Goal: Feedback & Contribution: Submit feedback/report problem

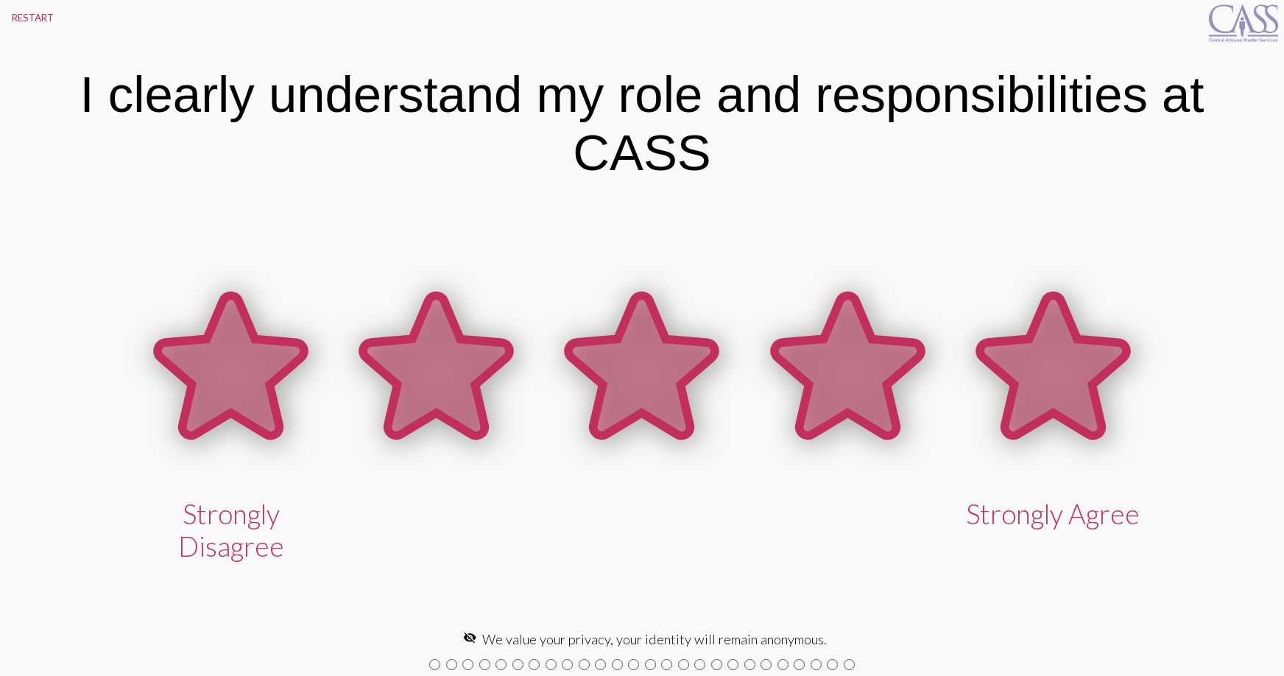
click at [1027, 423] on icon at bounding box center [1053, 365] width 146 height 140
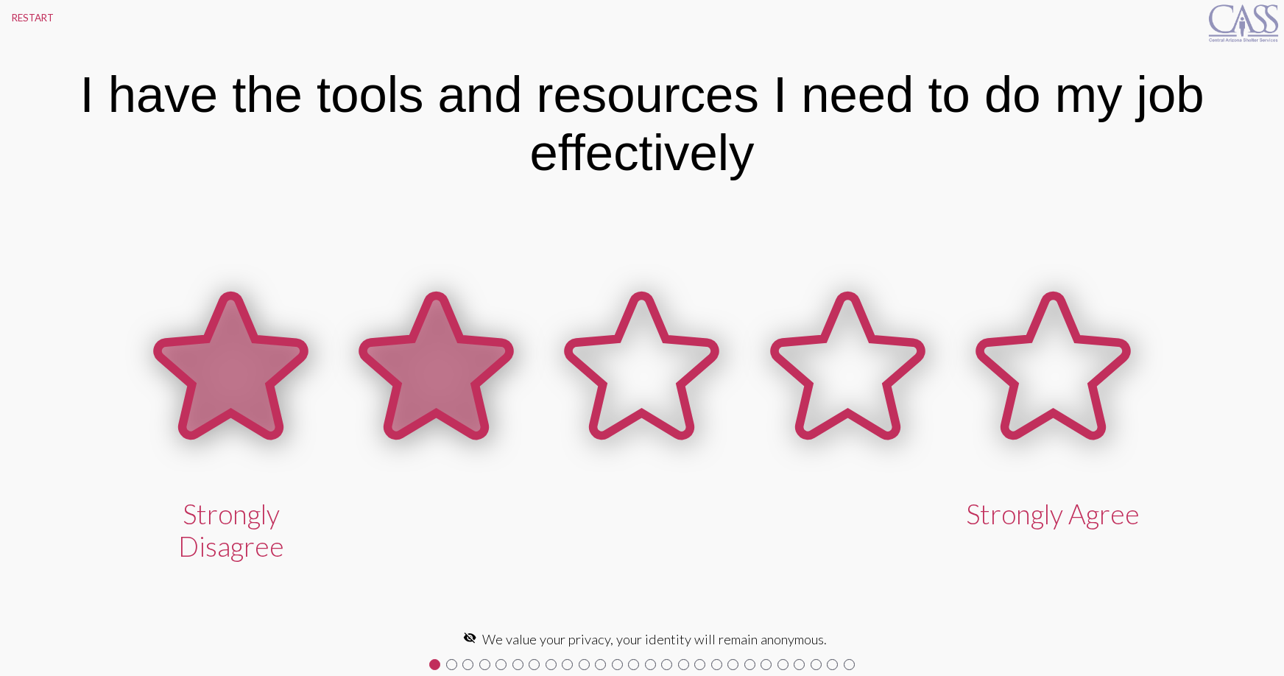
click at [417, 383] on icon at bounding box center [436, 365] width 146 height 140
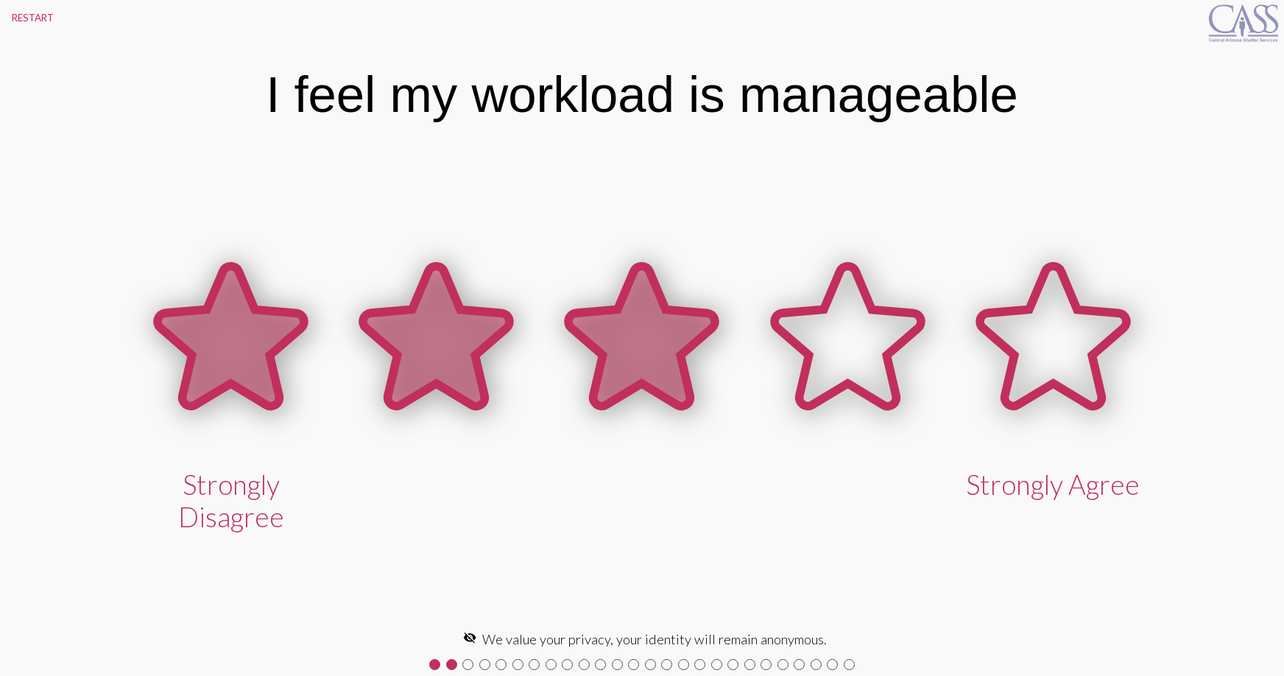
click at [660, 373] on icon at bounding box center [642, 336] width 146 height 140
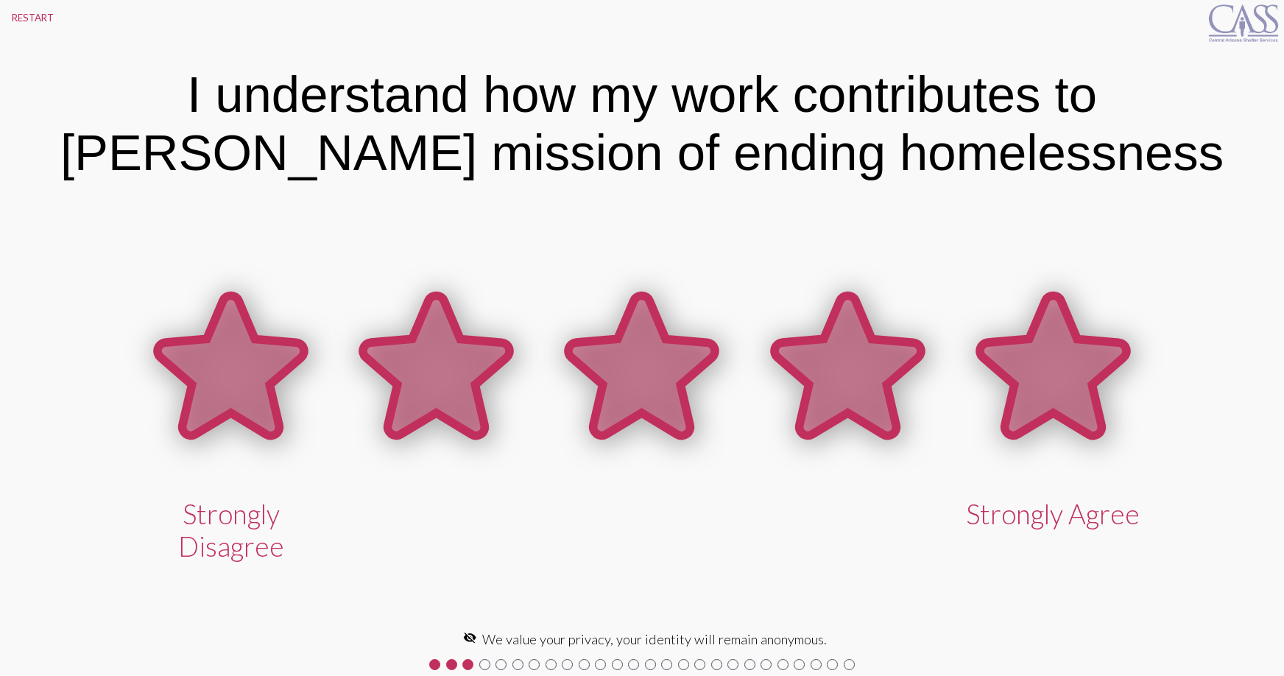
click at [1041, 366] on icon at bounding box center [1053, 365] width 146 height 140
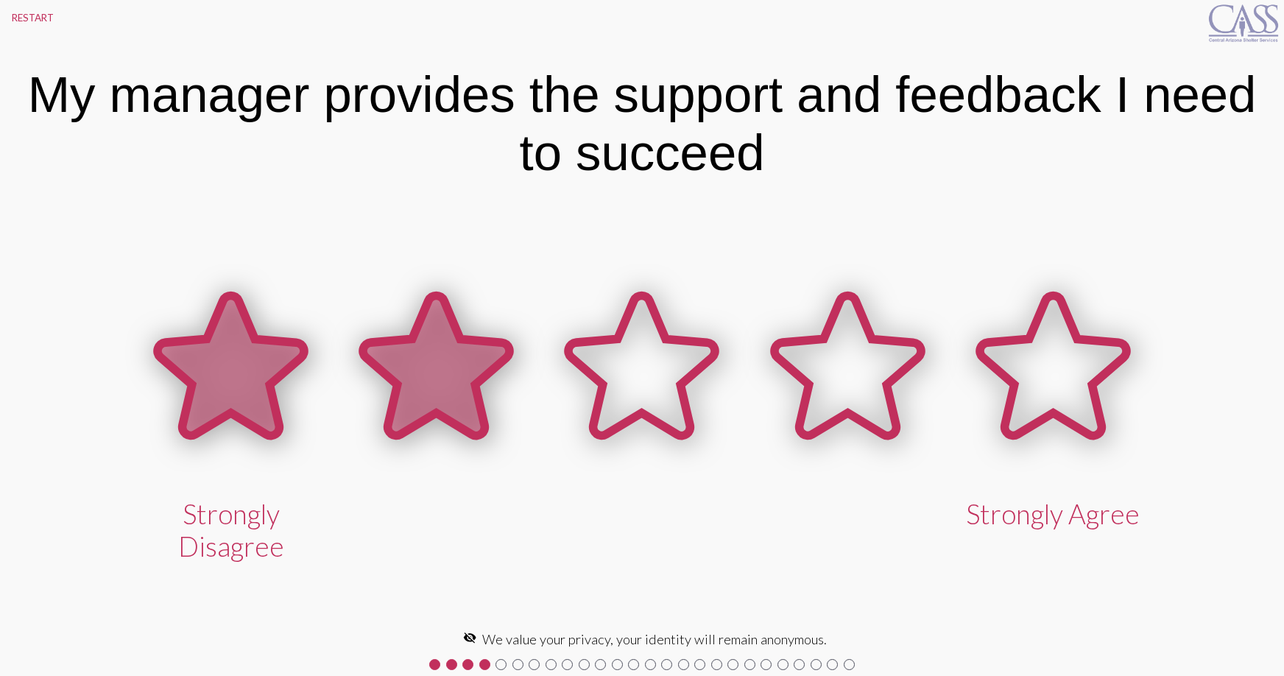
click at [434, 409] on icon at bounding box center [436, 365] width 146 height 140
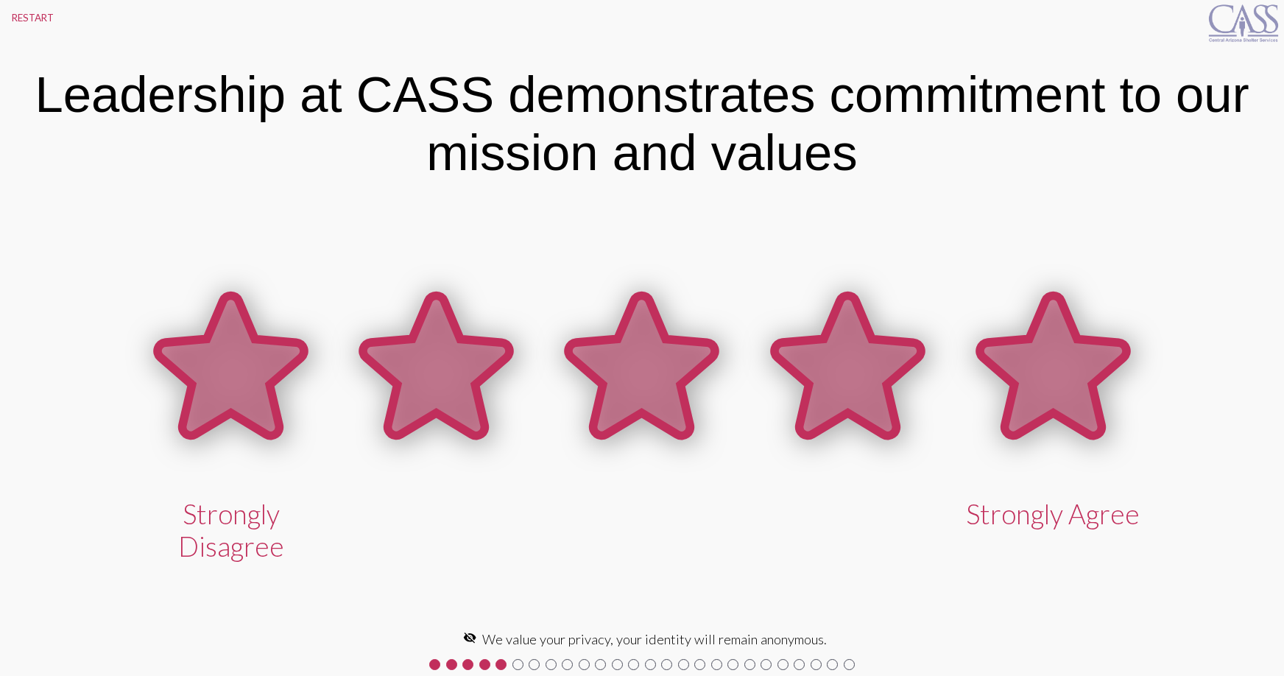
click at [1040, 352] on icon at bounding box center [1053, 365] width 146 height 140
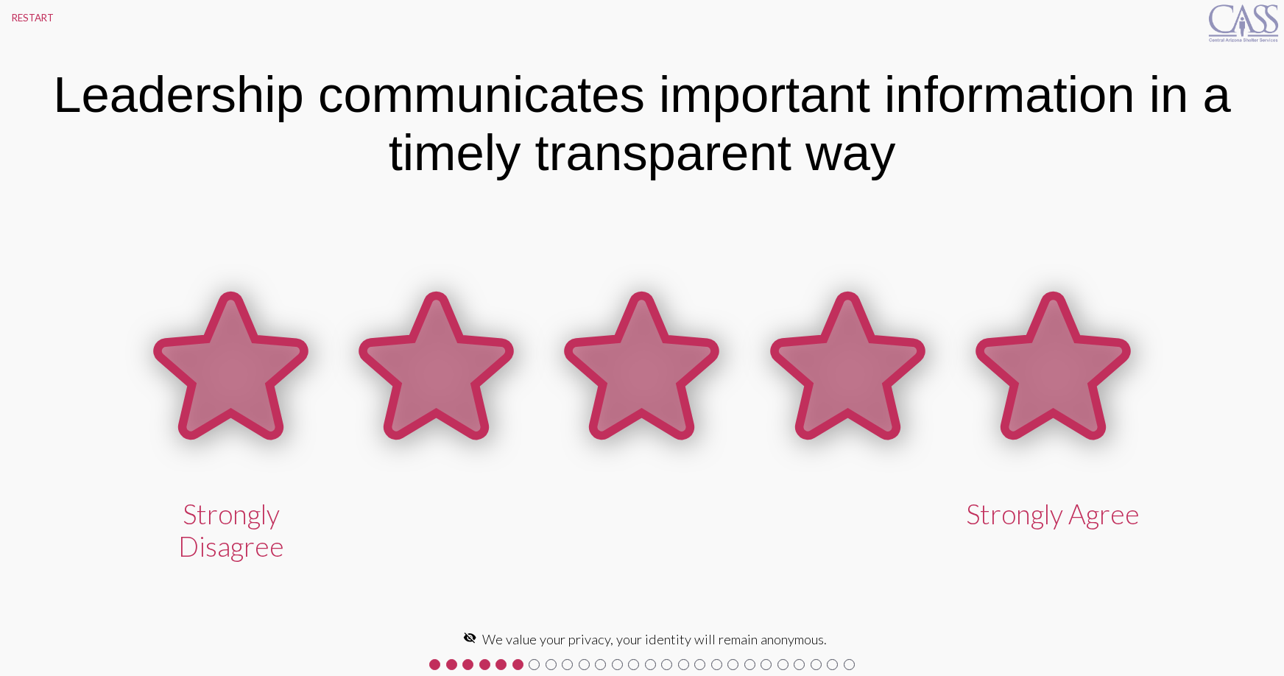
click at [1069, 385] on icon at bounding box center [1053, 365] width 146 height 140
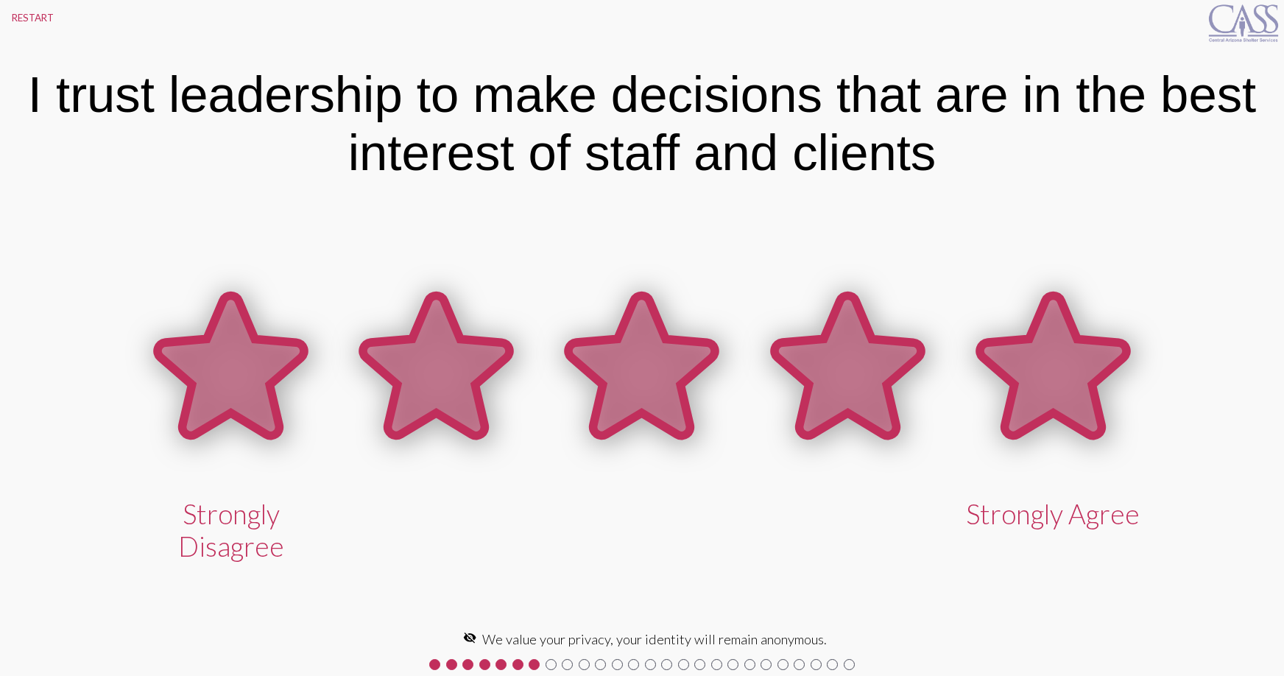
click at [1070, 376] on icon at bounding box center [1053, 365] width 146 height 140
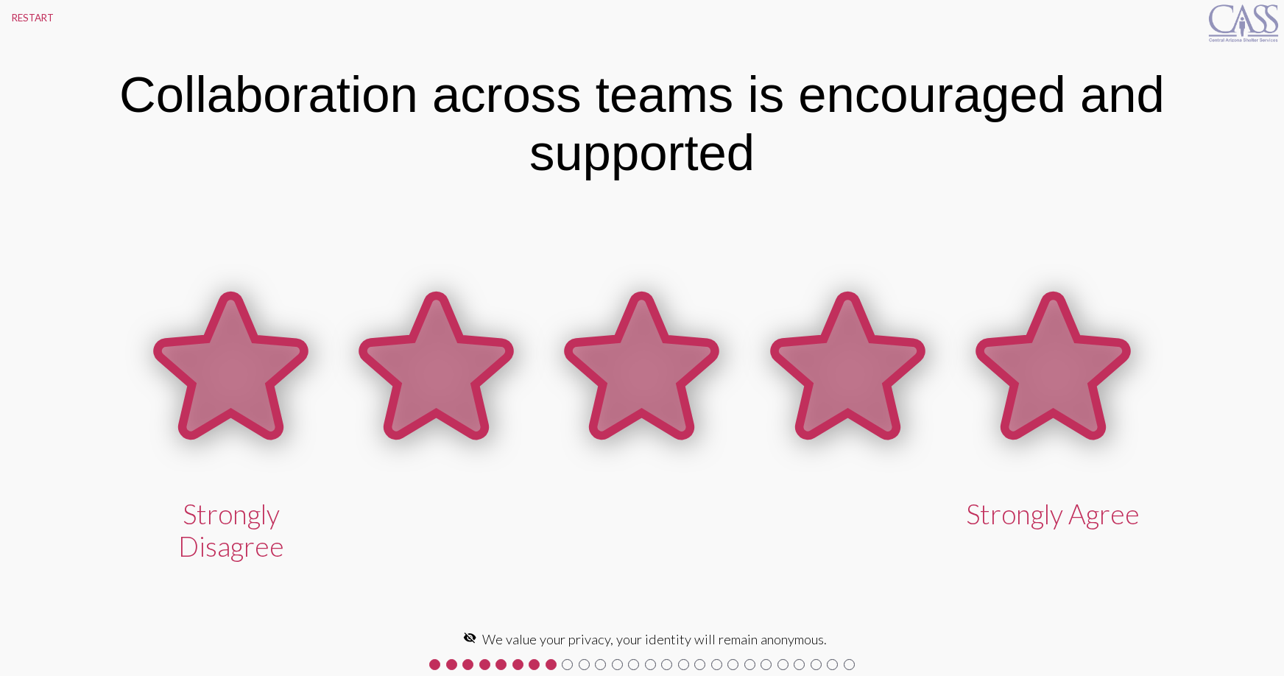
click at [1070, 376] on icon at bounding box center [1053, 365] width 146 height 140
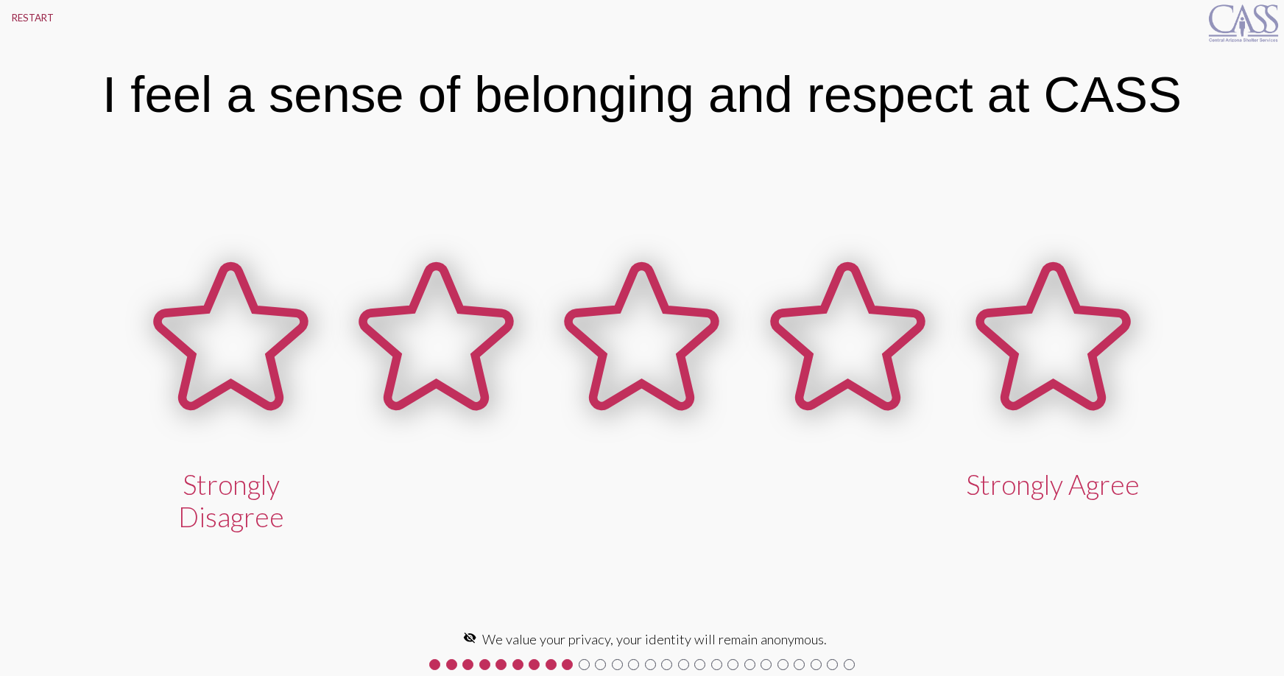
click at [35, 22] on button "RESTART" at bounding box center [33, 17] width 66 height 35
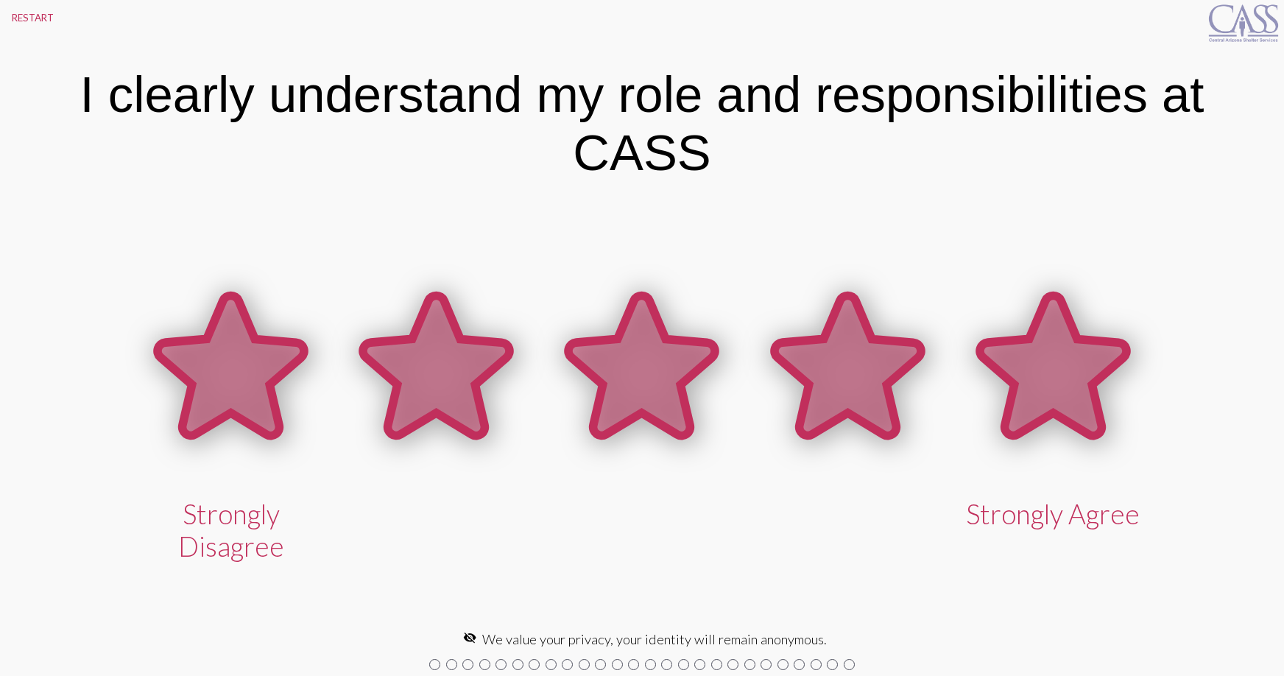
click at [1028, 386] on icon at bounding box center [1053, 365] width 146 height 140
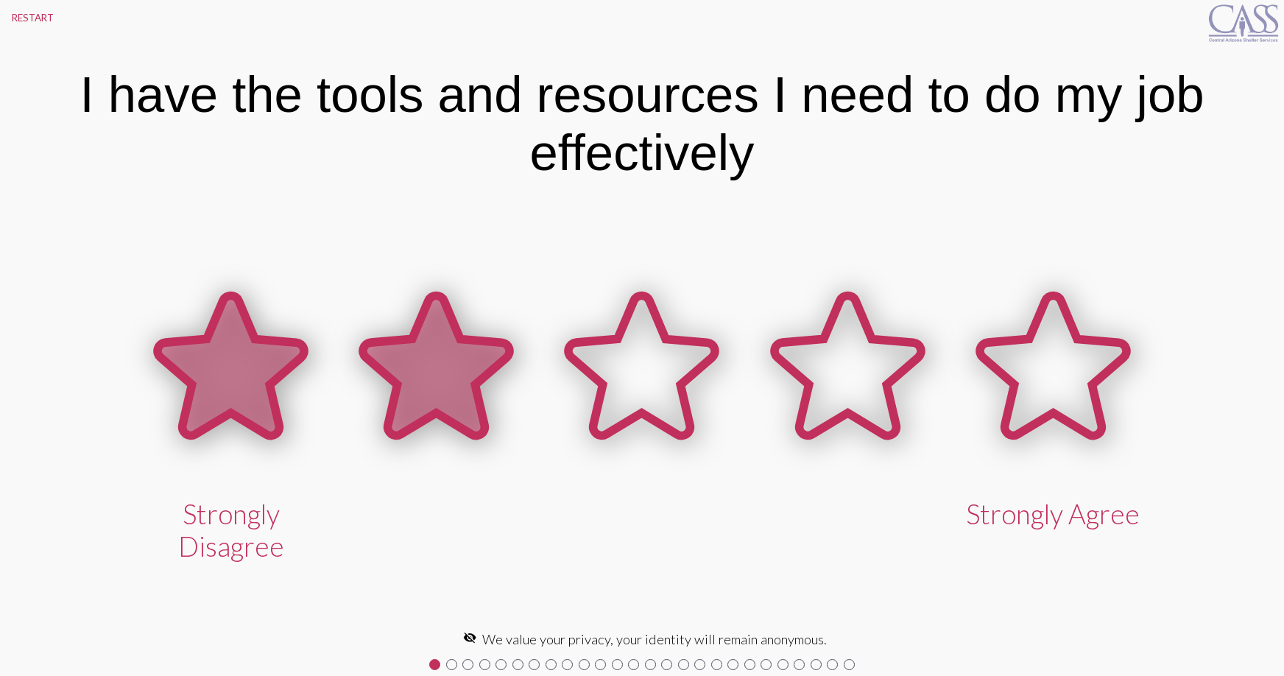
click at [417, 371] on icon at bounding box center [436, 365] width 146 height 140
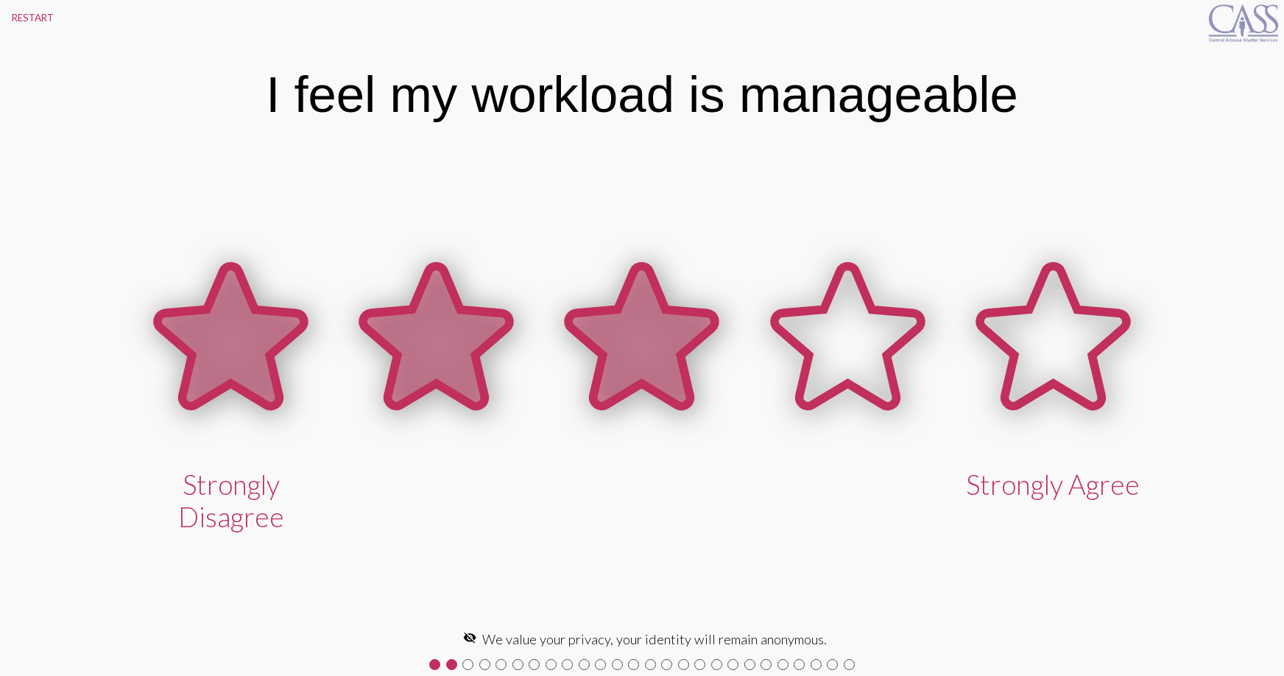
click at [648, 350] on icon at bounding box center [642, 336] width 146 height 140
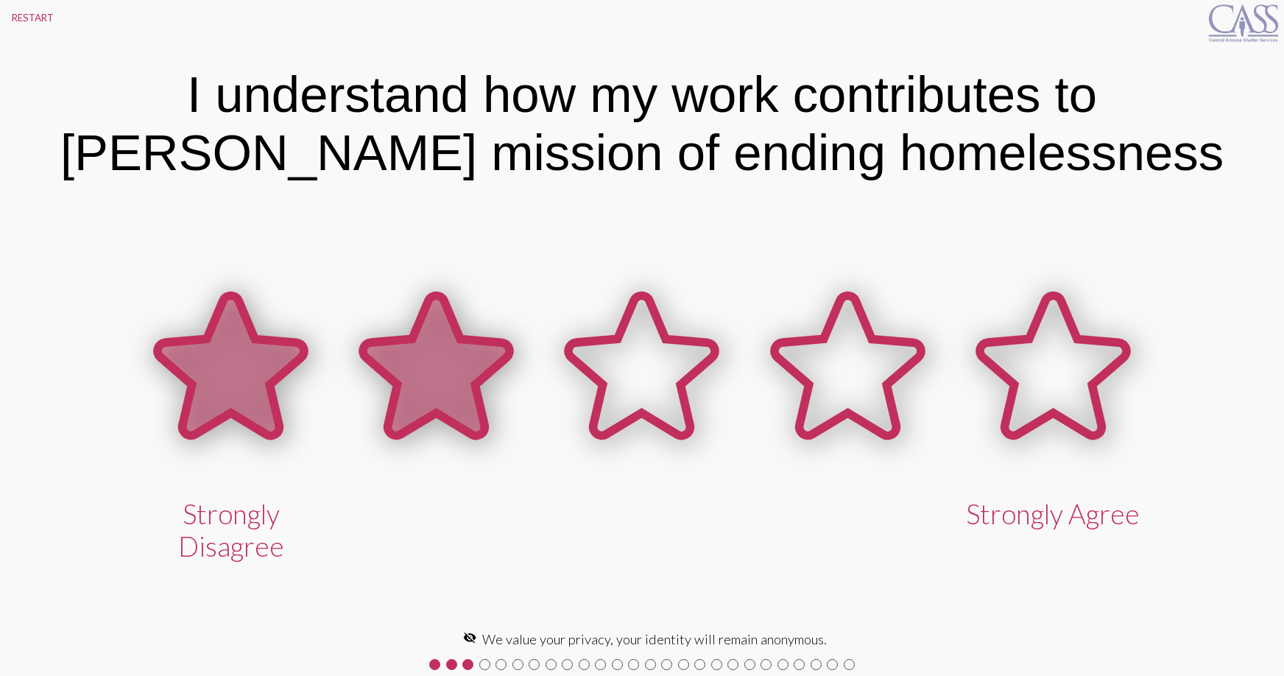
click at [426, 386] on icon at bounding box center [436, 365] width 146 height 140
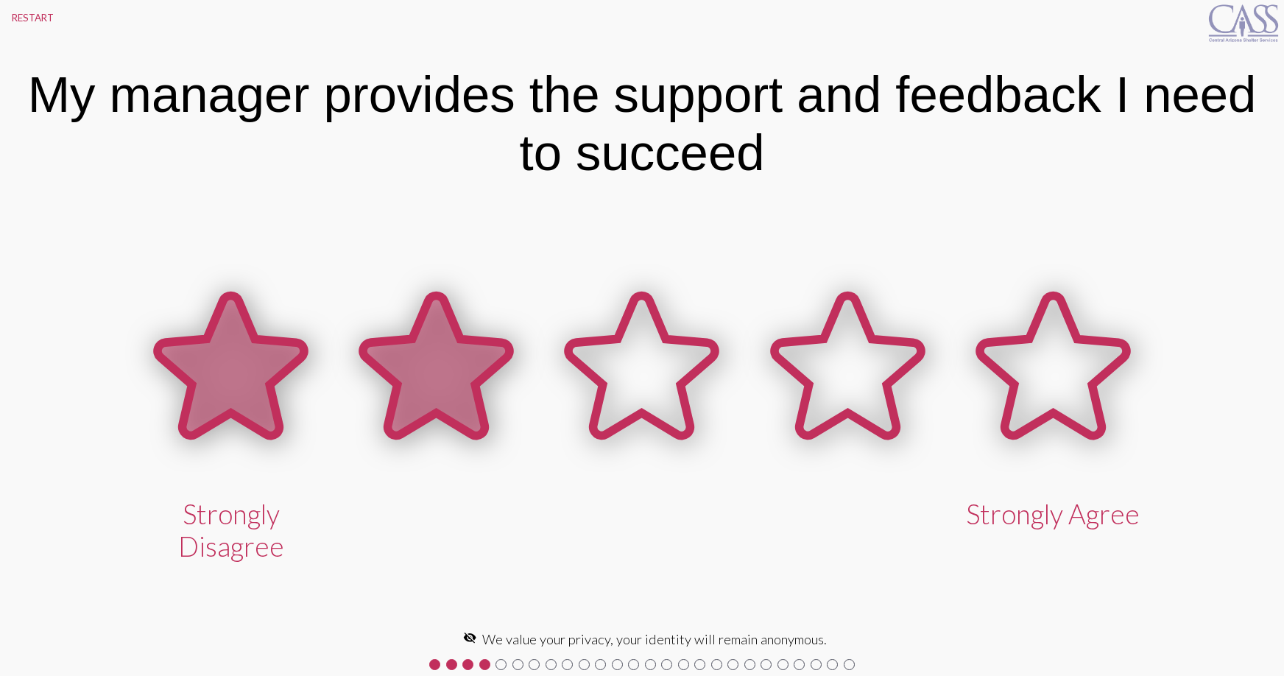
click at [433, 381] on icon at bounding box center [436, 365] width 146 height 140
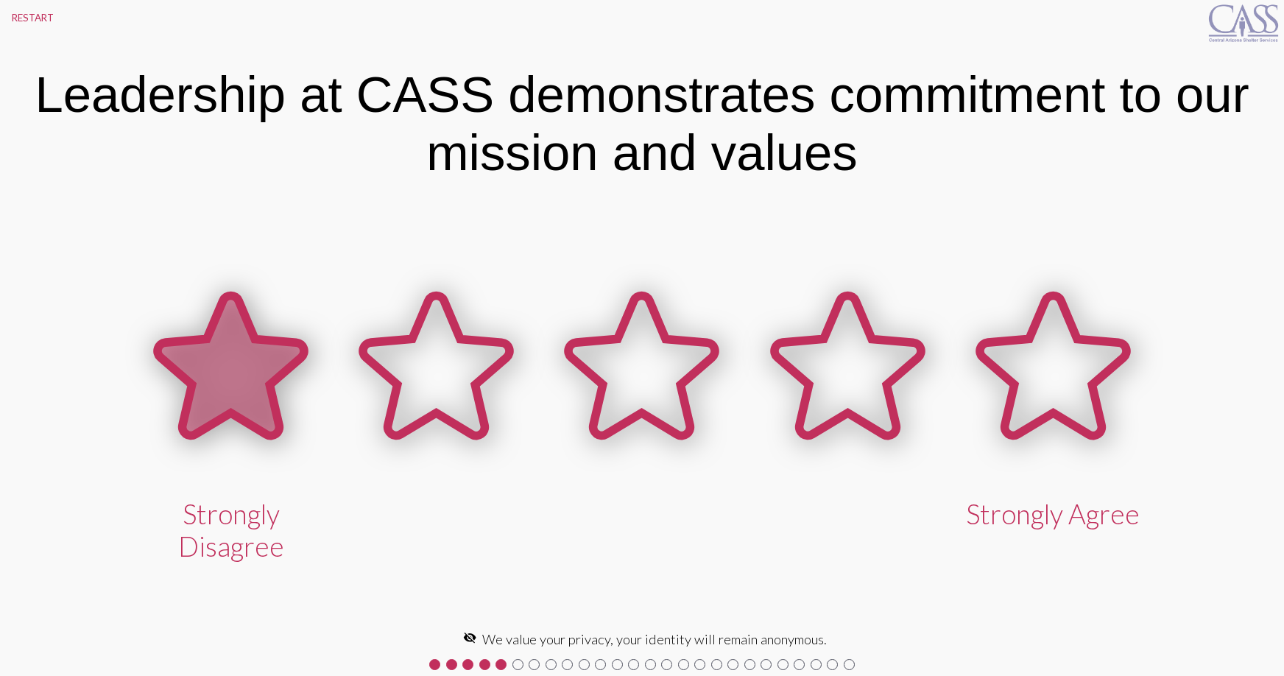
click at [248, 405] on icon at bounding box center [231, 365] width 146 height 140
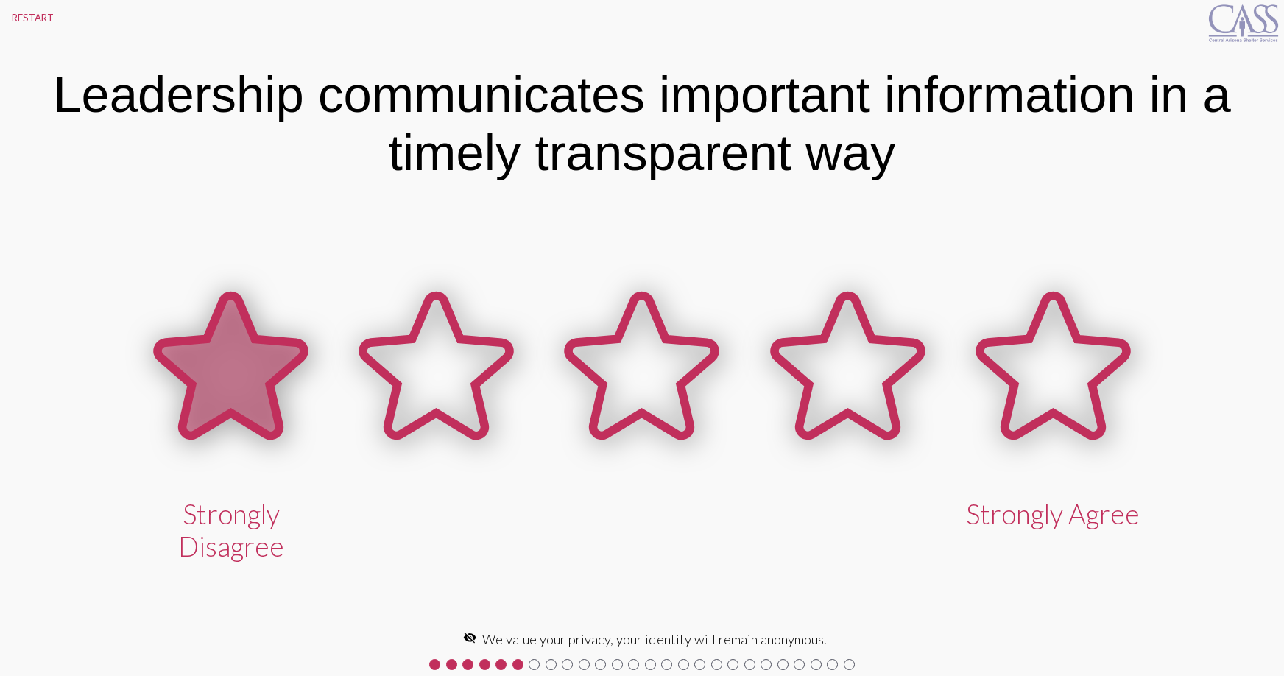
click at [246, 411] on icon at bounding box center [231, 365] width 146 height 140
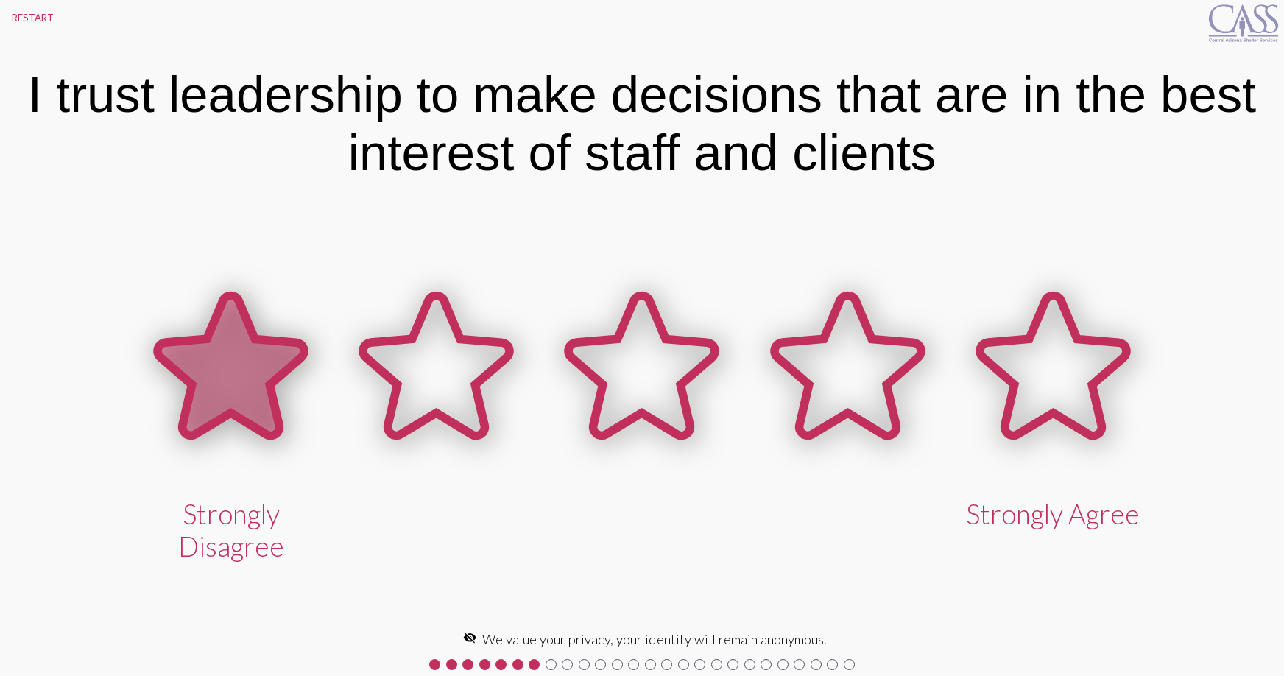
click at [244, 406] on icon at bounding box center [231, 365] width 146 height 140
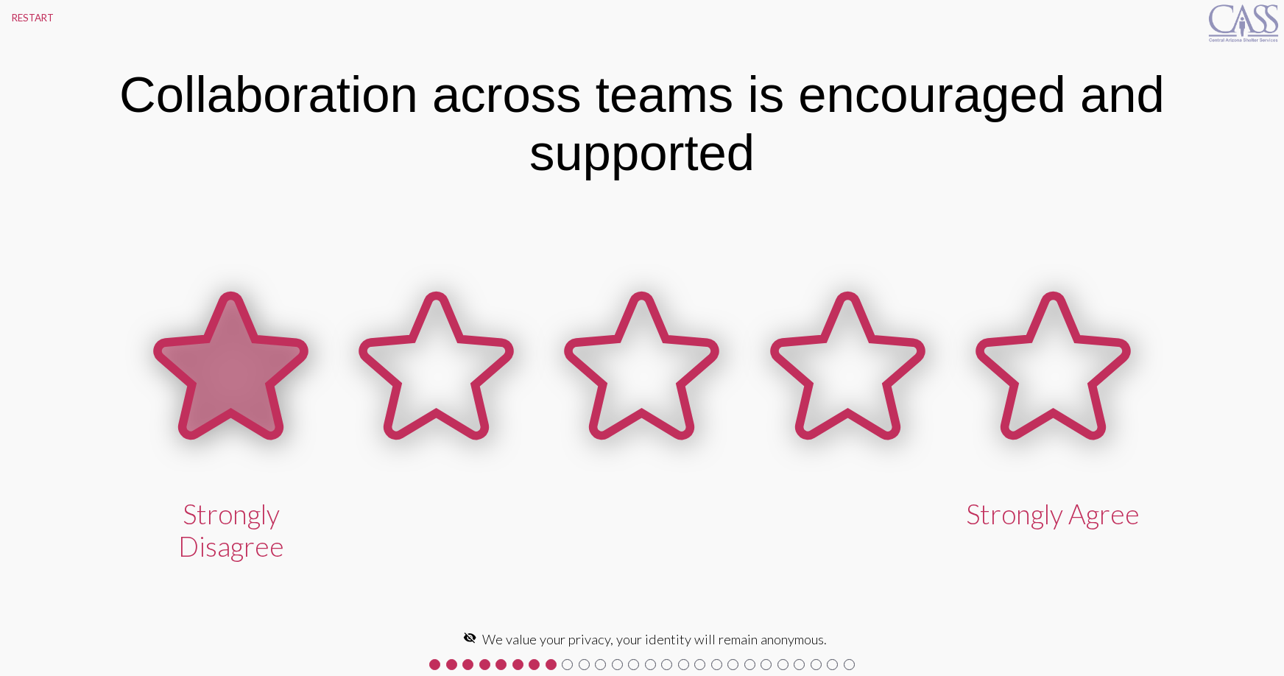
click at [223, 395] on icon at bounding box center [231, 365] width 146 height 140
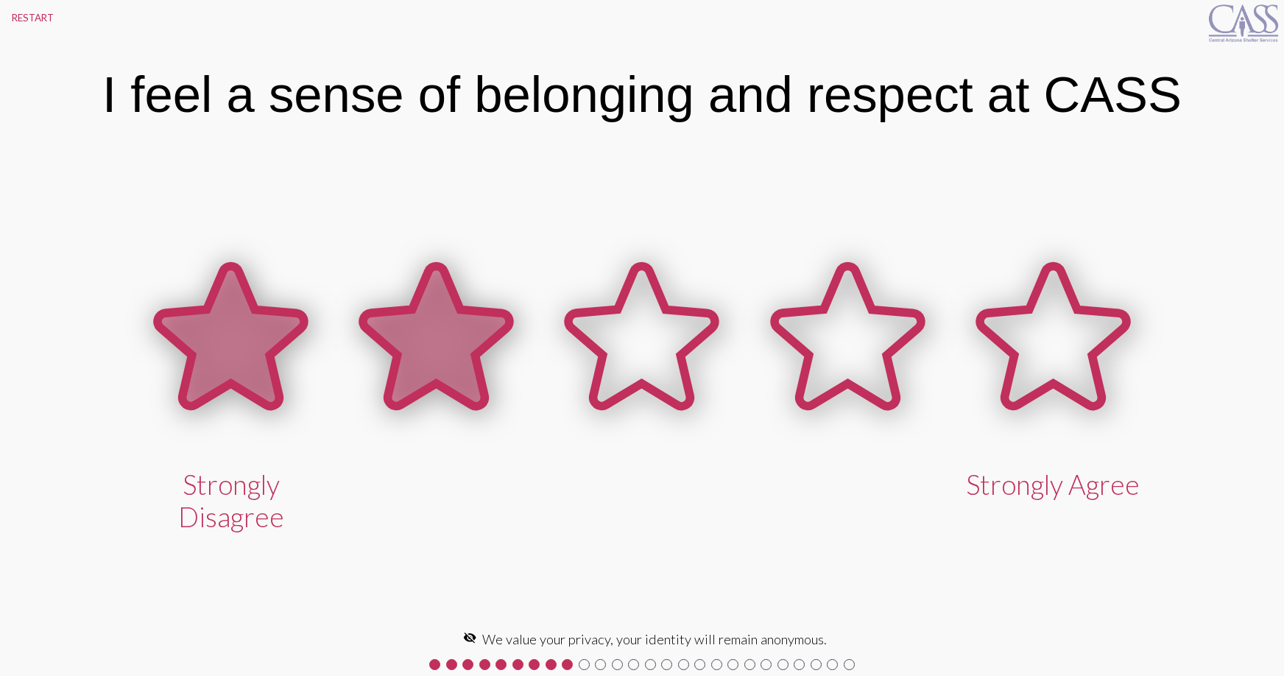
click at [423, 345] on icon at bounding box center [436, 336] width 146 height 140
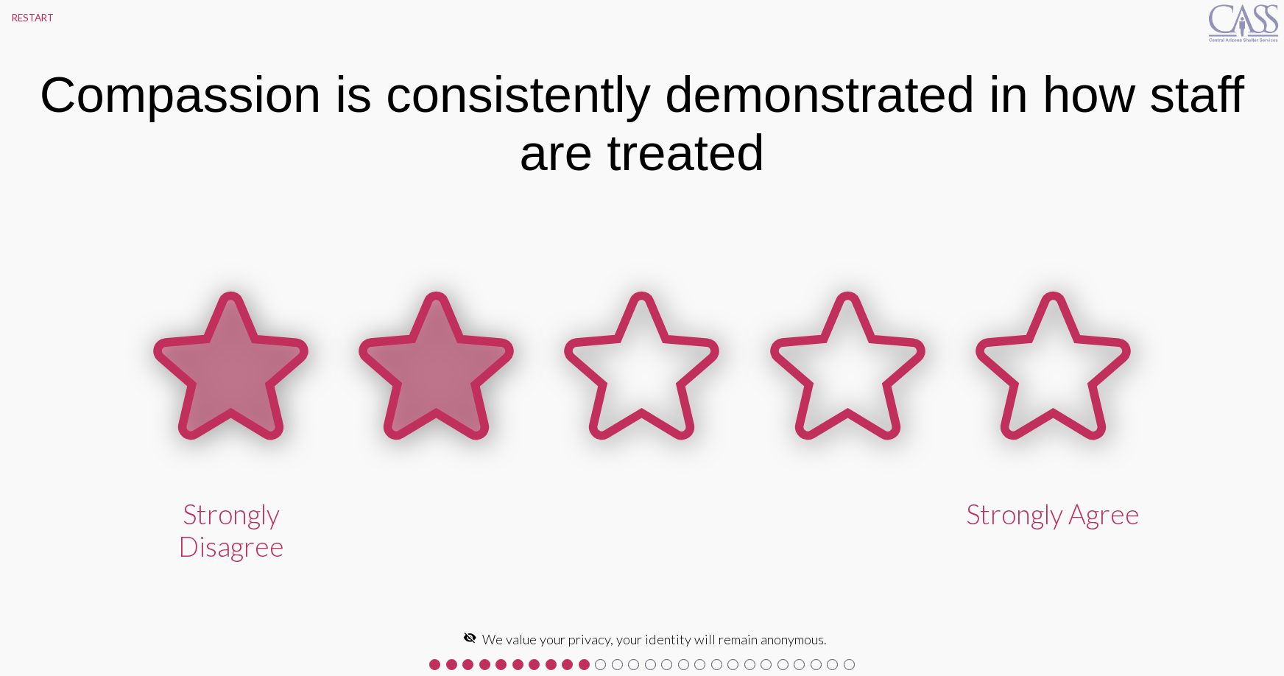
click at [409, 361] on icon at bounding box center [436, 365] width 146 height 140
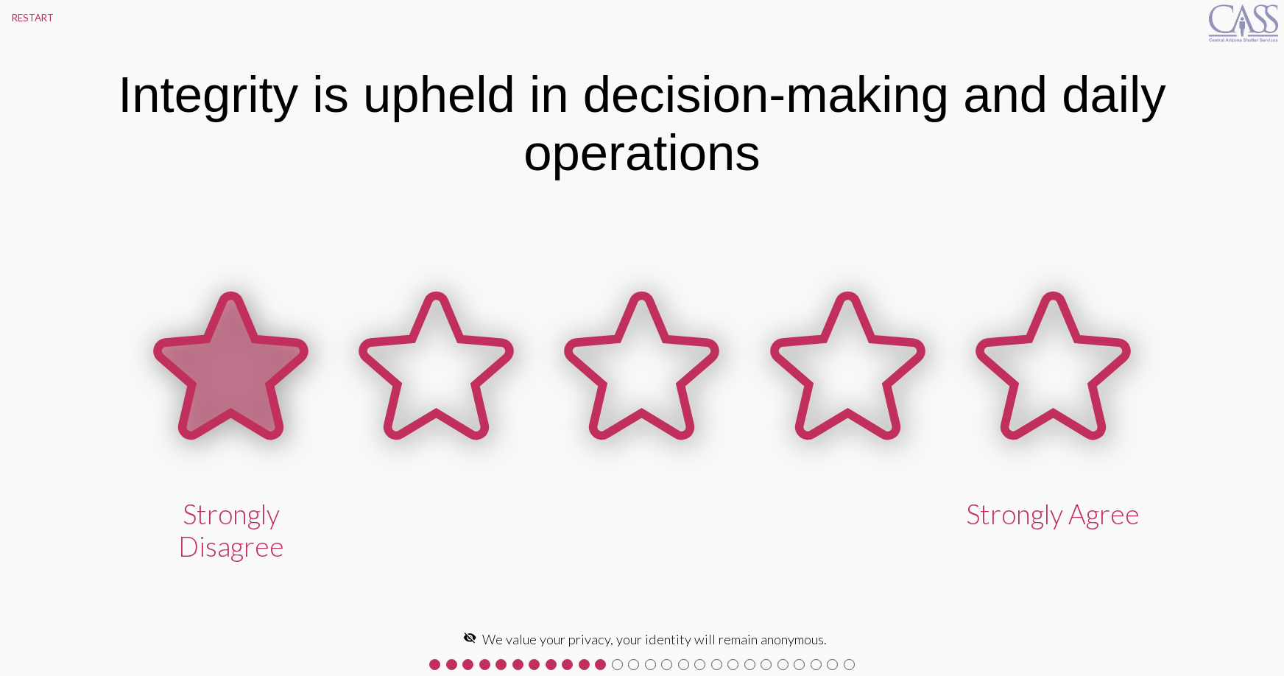
click at [252, 390] on icon at bounding box center [231, 365] width 146 height 140
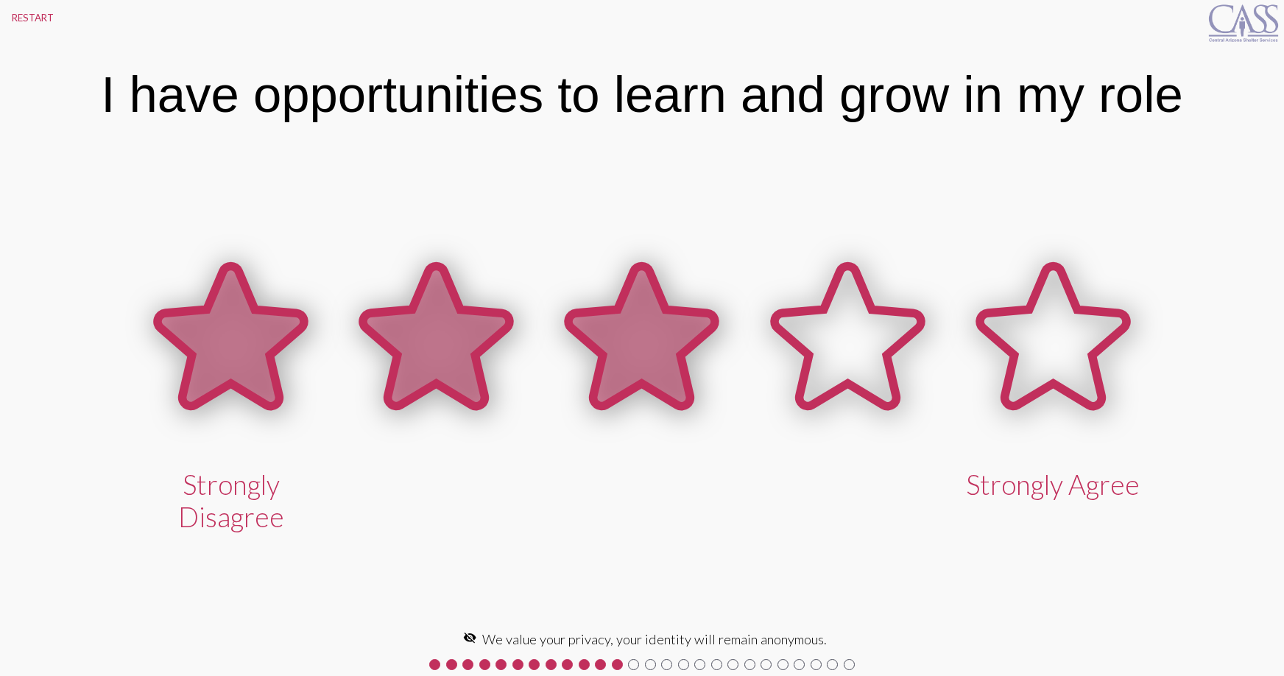
click at [645, 371] on icon at bounding box center [642, 336] width 146 height 140
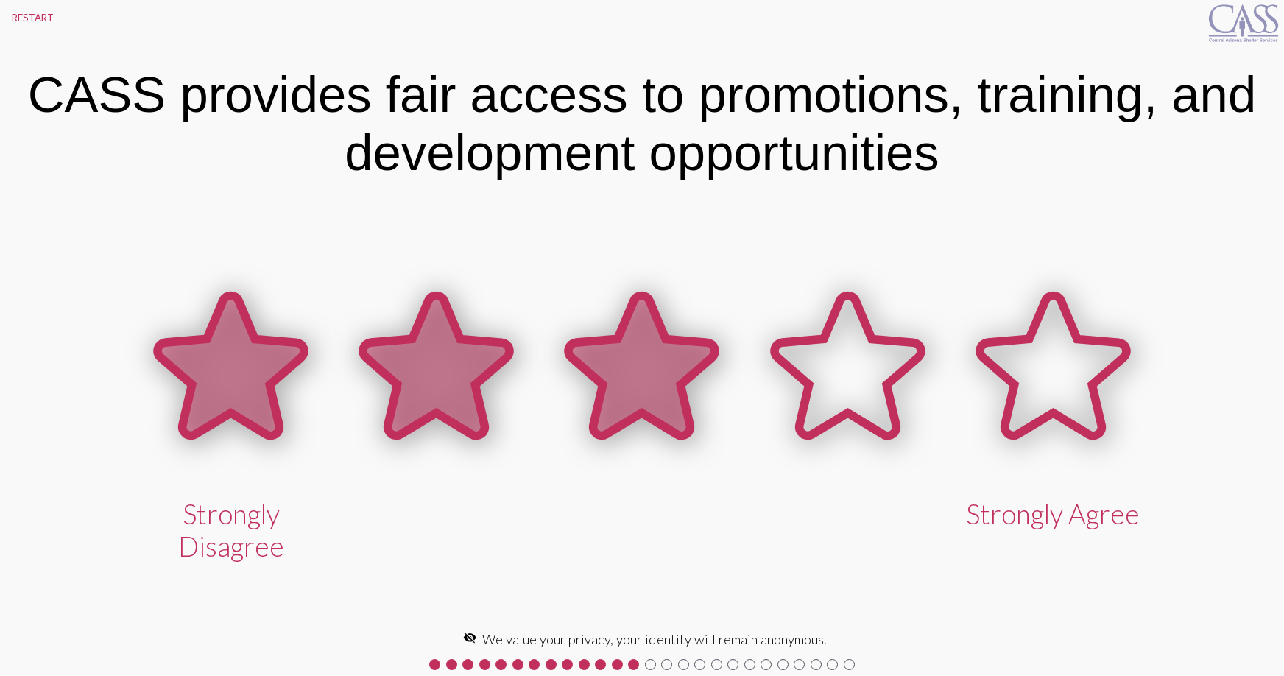
click at [645, 371] on icon at bounding box center [642, 365] width 146 height 140
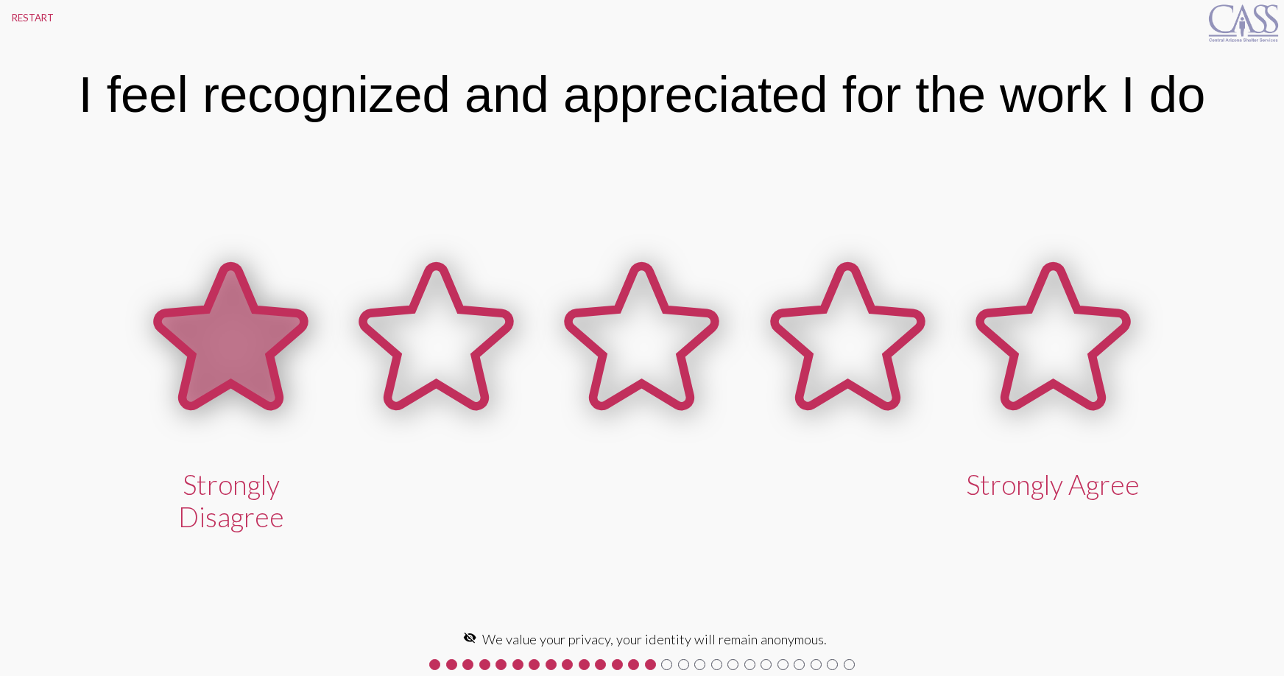
click at [242, 343] on icon at bounding box center [231, 336] width 146 height 140
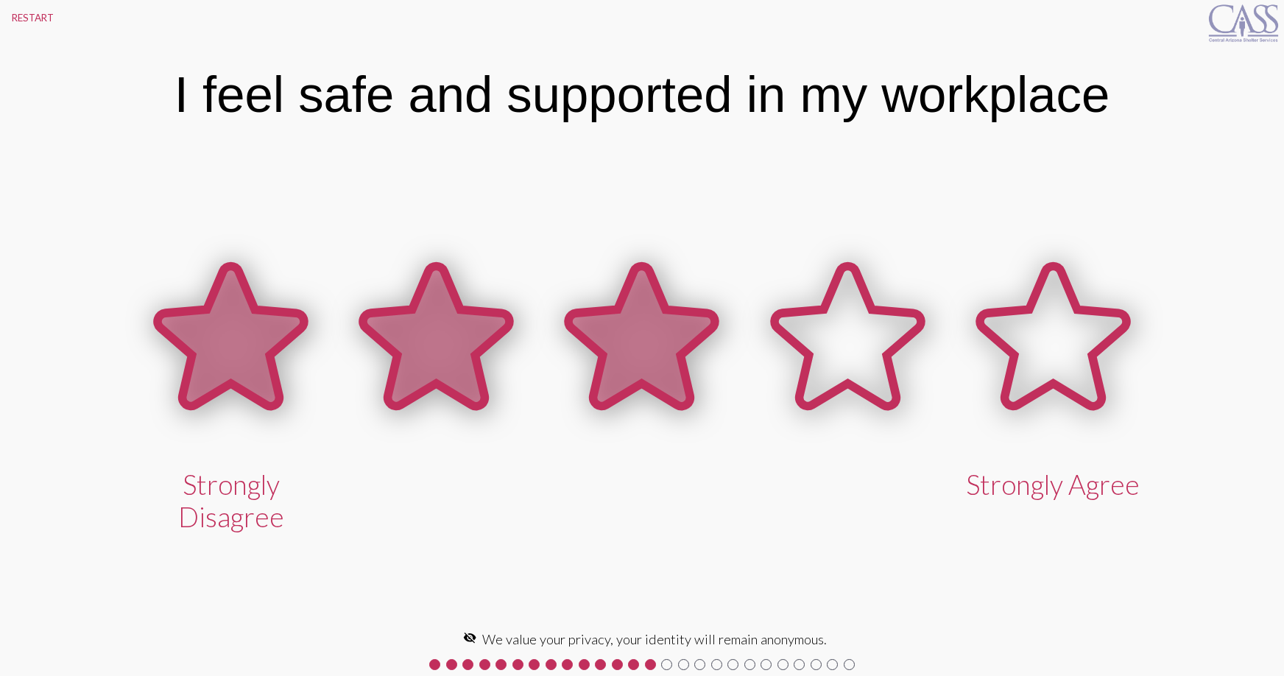
click at [630, 353] on icon at bounding box center [642, 336] width 146 height 140
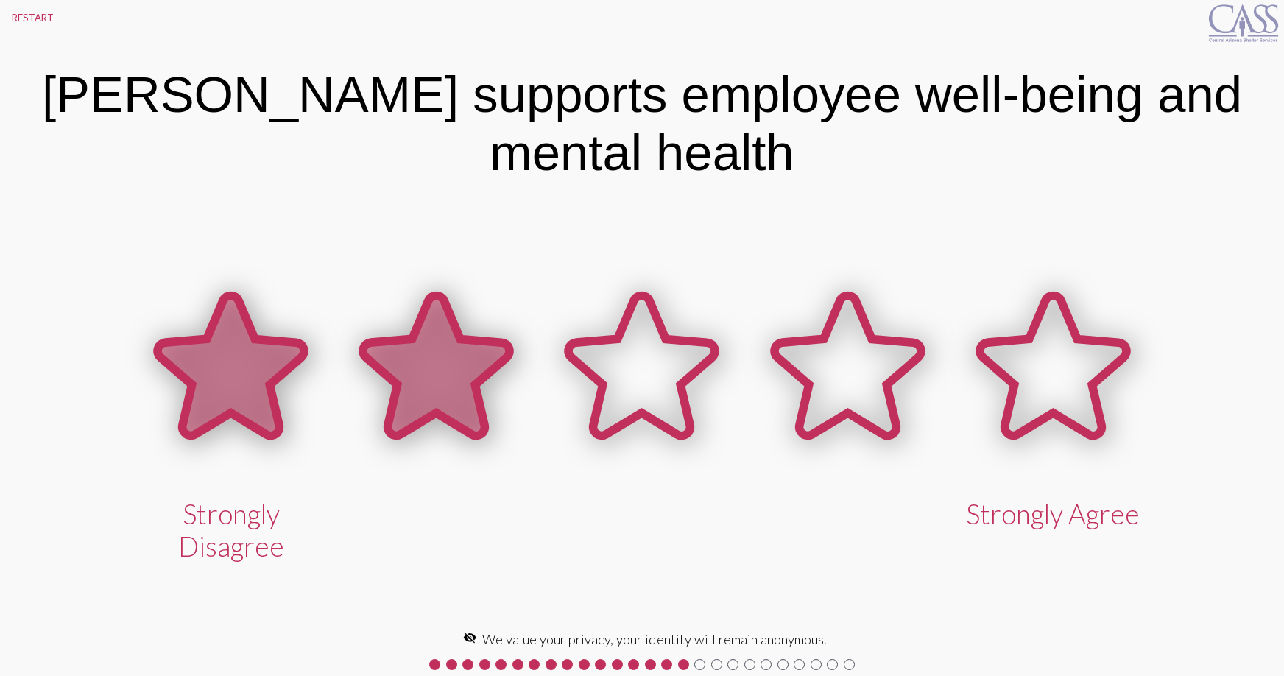
click at [448, 367] on icon at bounding box center [436, 365] width 146 height 140
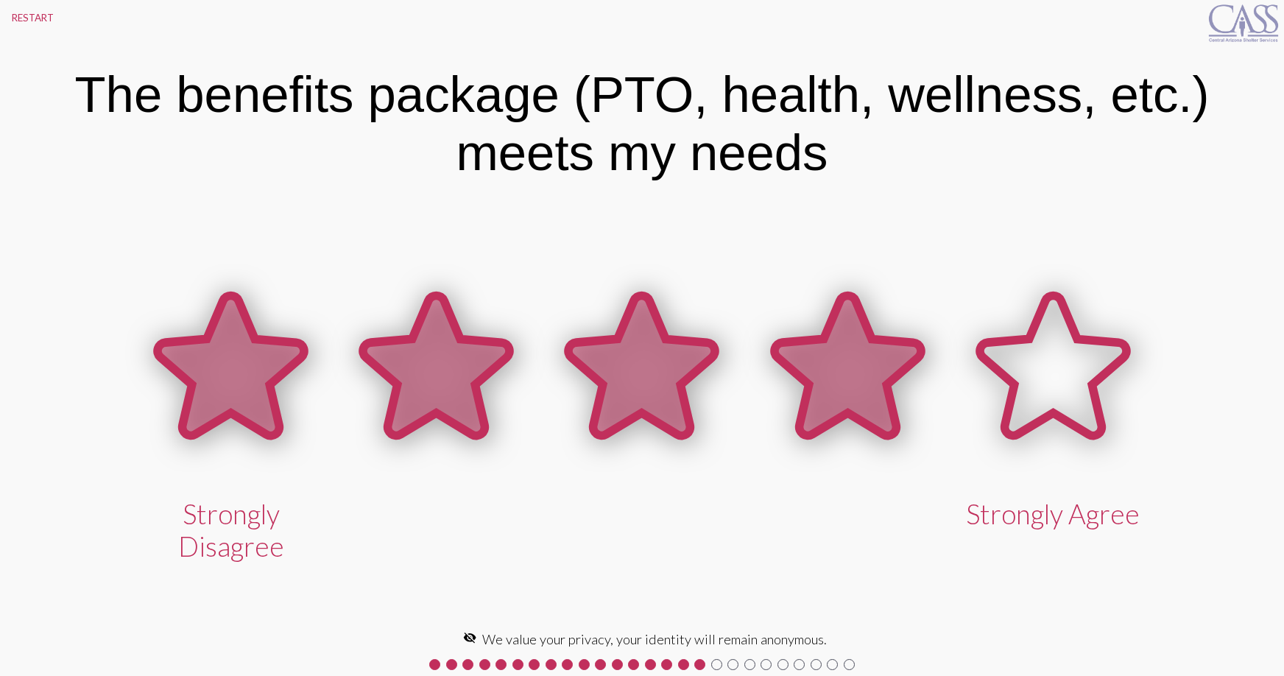
click at [863, 392] on icon at bounding box center [847, 365] width 146 height 140
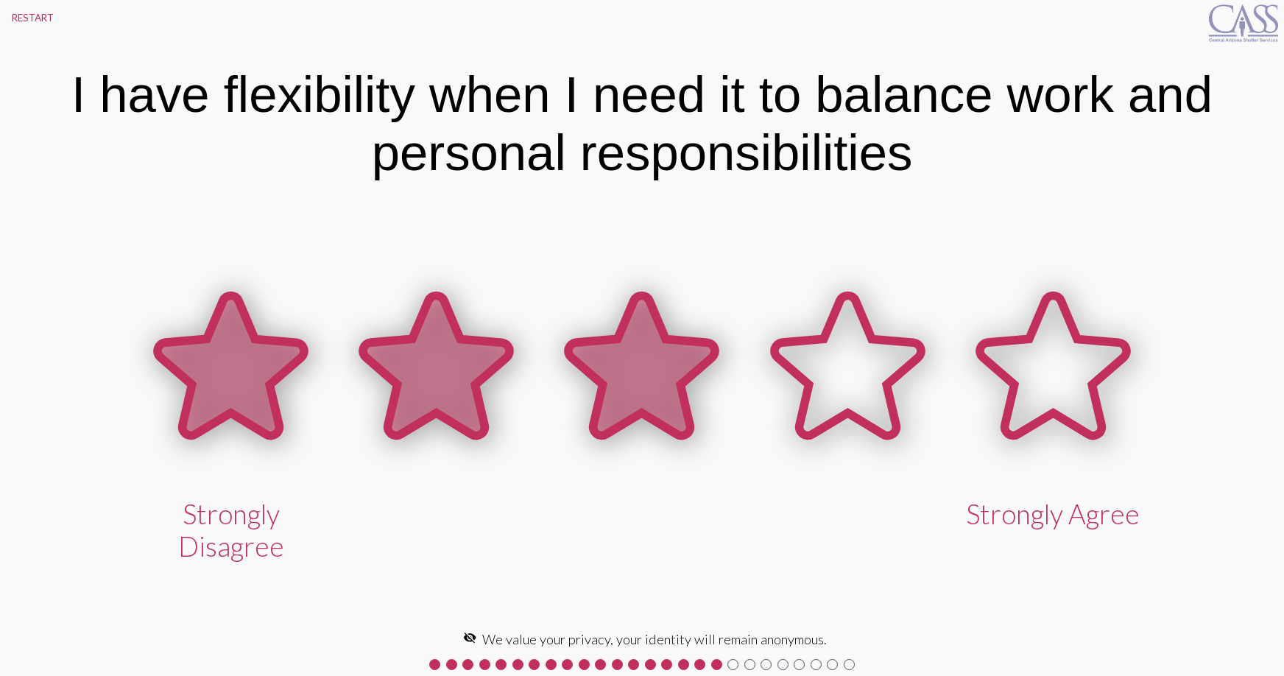
click at [640, 400] on icon at bounding box center [642, 365] width 146 height 140
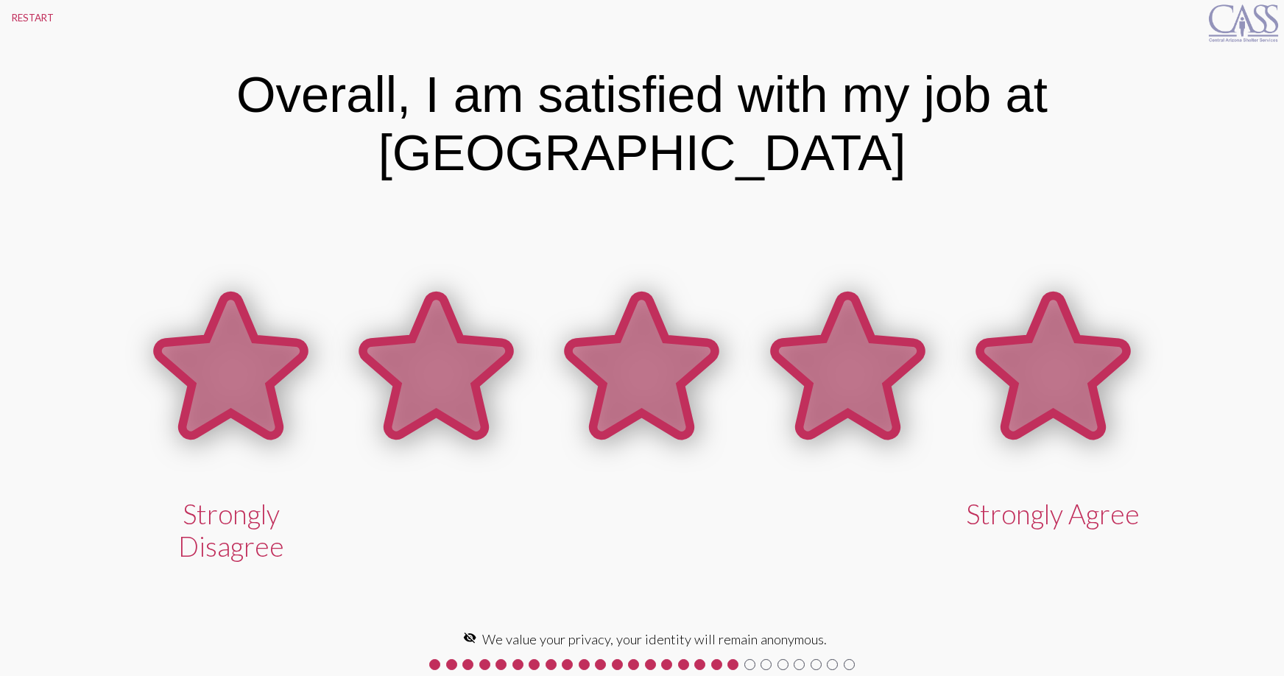
click at [1044, 342] on icon at bounding box center [1053, 365] width 146 height 140
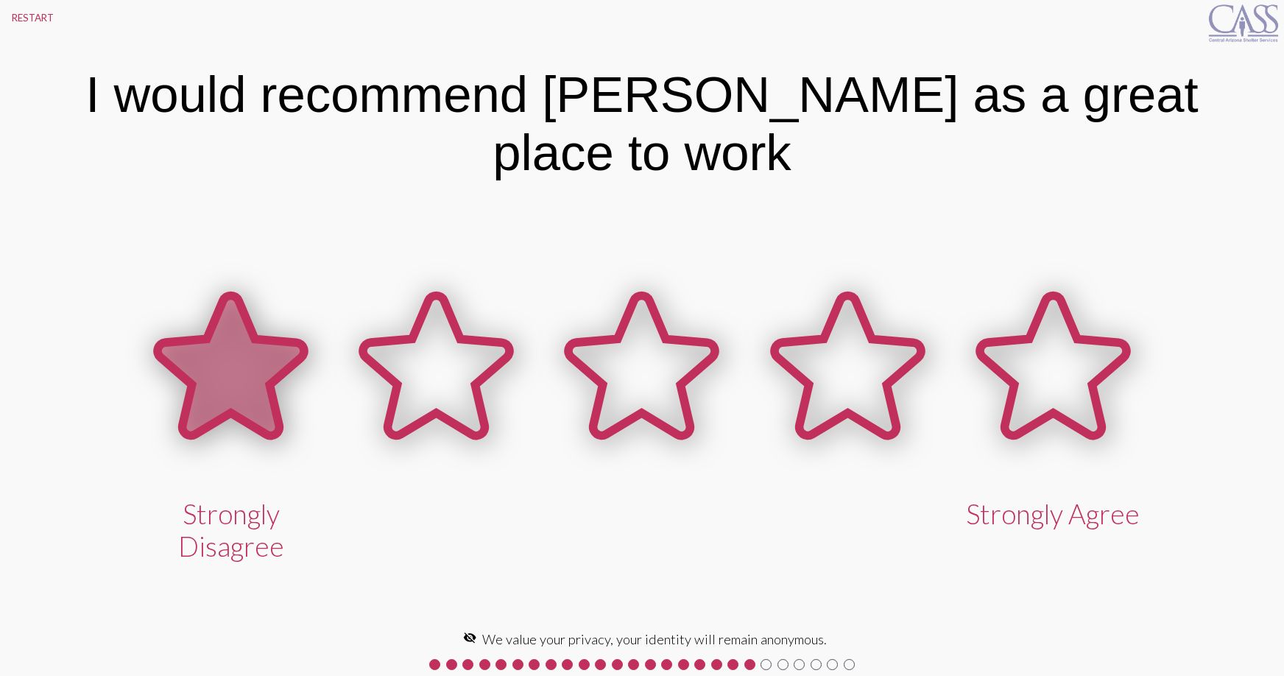
click at [216, 367] on icon at bounding box center [231, 365] width 146 height 140
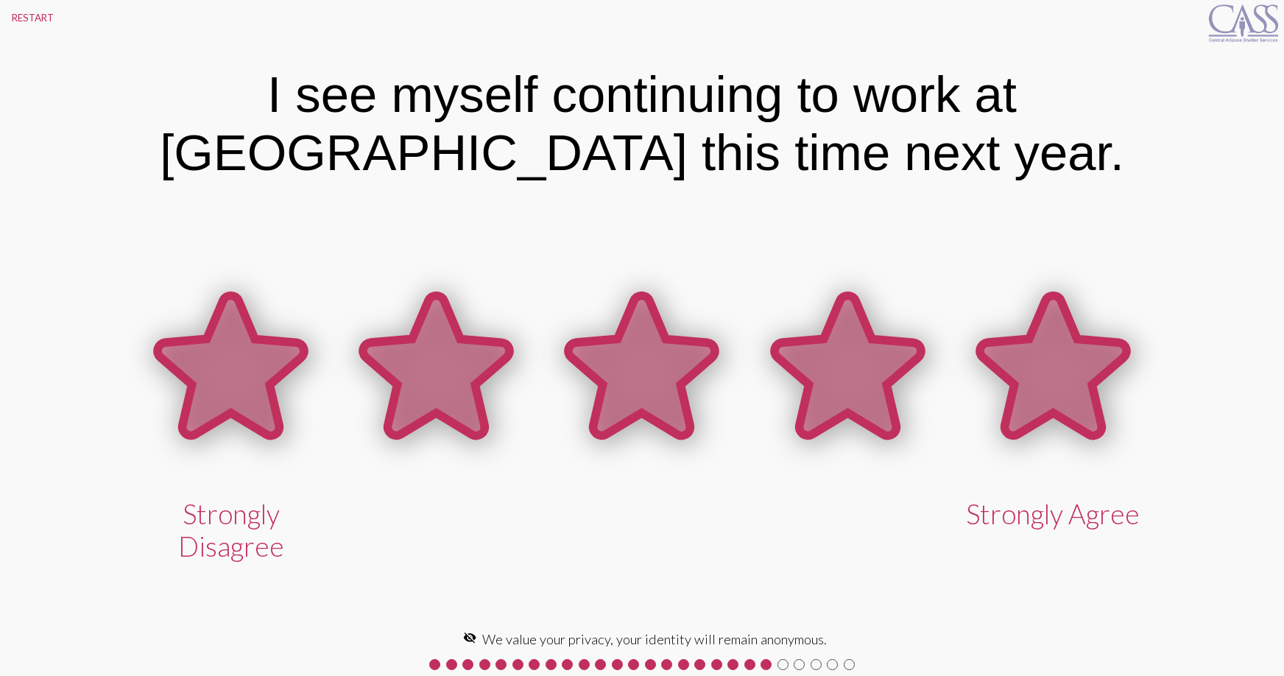
click at [1028, 384] on icon at bounding box center [1053, 365] width 146 height 140
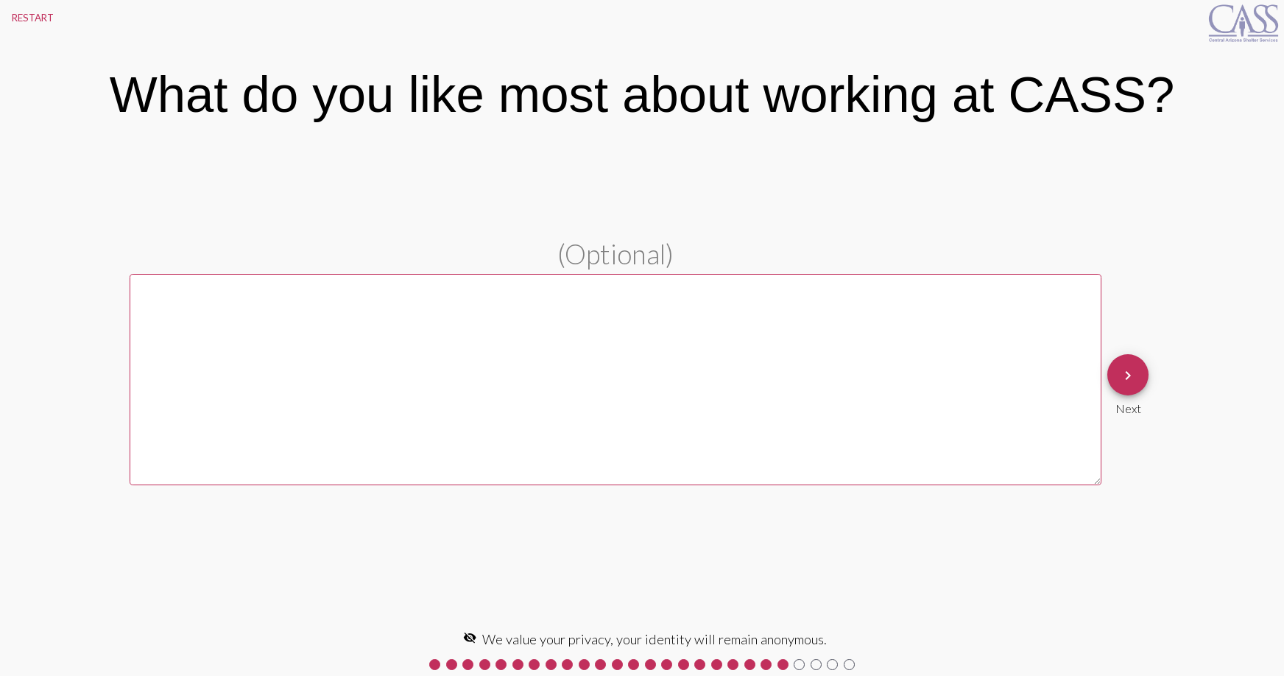
click at [386, 342] on textarea at bounding box center [616, 379] width 972 height 211
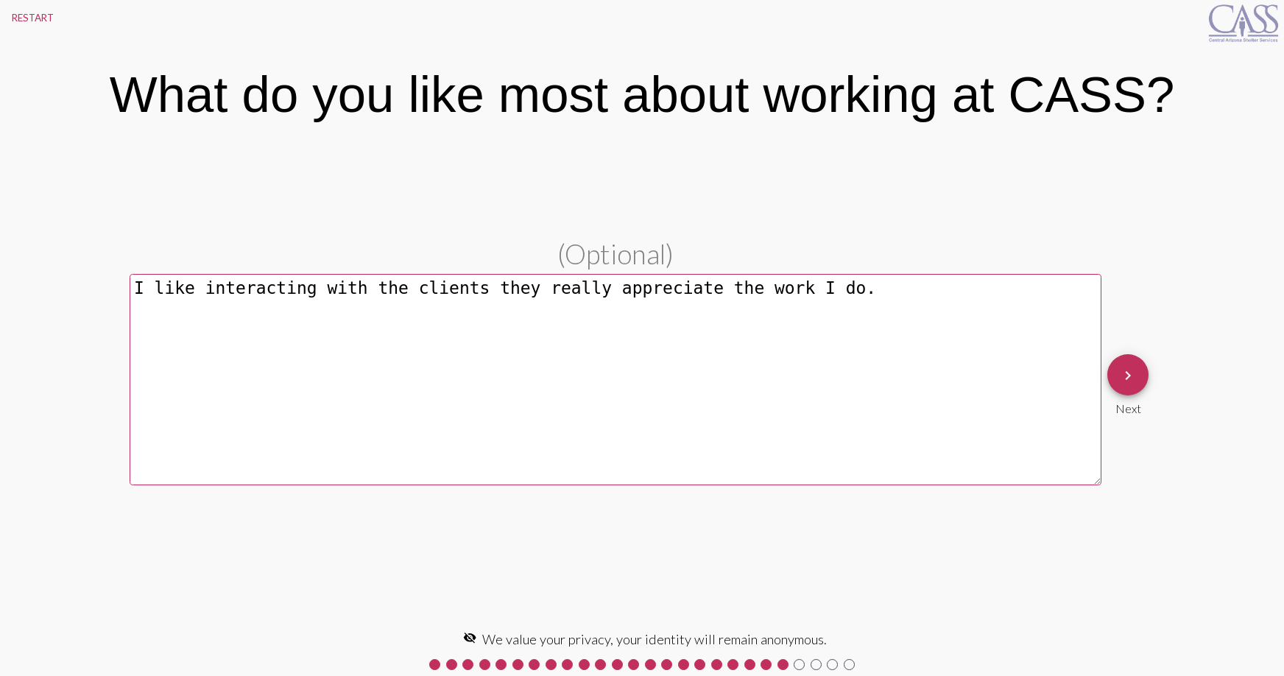
type textarea "I like interacting with the clients they really appreciate the work I do."
click at [1120, 377] on mat-icon "keyboard_arrow_right" at bounding box center [1128, 376] width 18 height 18
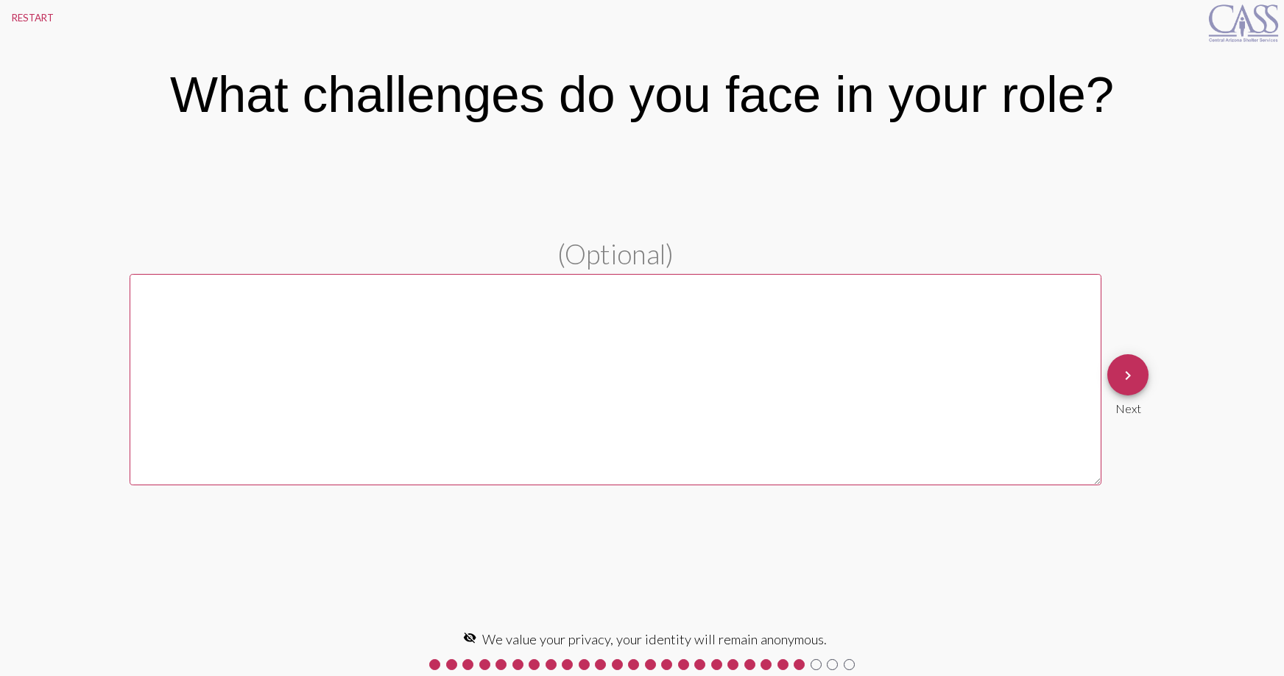
click at [250, 343] on textarea at bounding box center [616, 379] width 972 height 211
type textarea "I"
type textarea "The daily negativity."
click at [1136, 378] on mat-icon "keyboard_arrow_right" at bounding box center [1128, 376] width 18 height 18
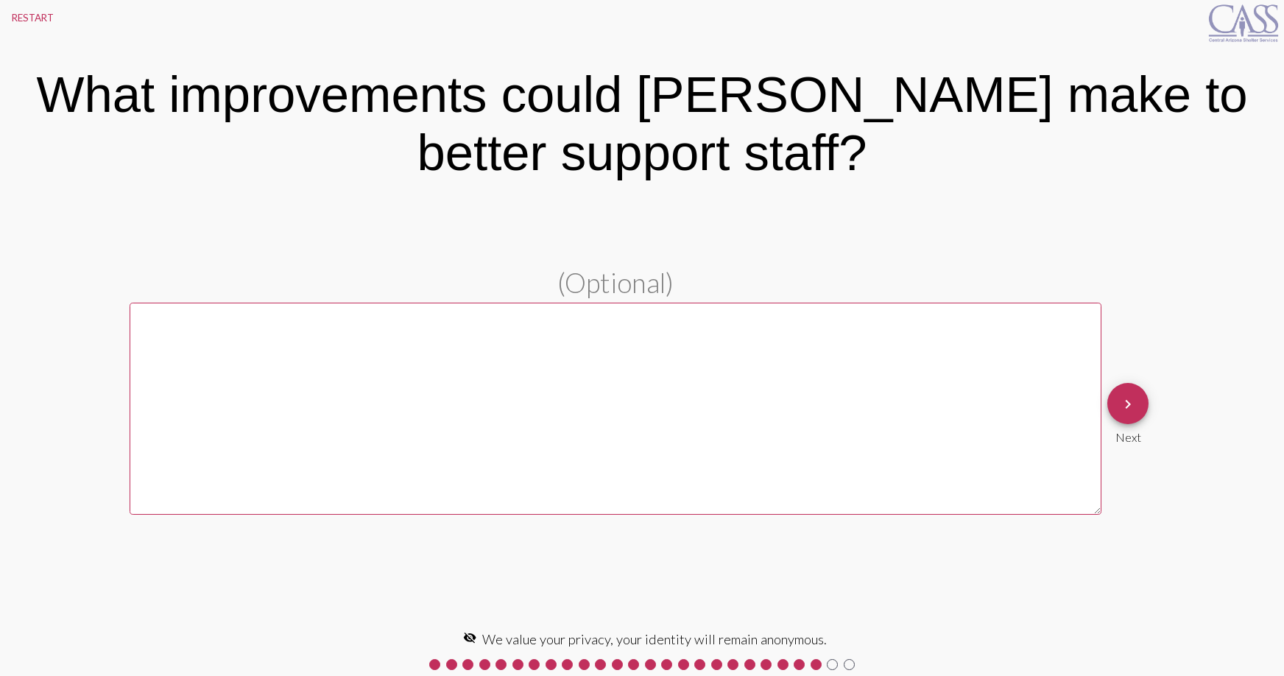
click at [469, 378] on textarea at bounding box center [616, 408] width 972 height 211
drag, startPoint x: 264, startPoint y: 319, endPoint x: 331, endPoint y: 323, distance: 67.1
click at [264, 319] on textarea "Hire employees that actually care" at bounding box center [616, 408] width 972 height 211
click at [578, 318] on textarea "Hire employees and management that actually care" at bounding box center [616, 408] width 972 height 211
type textarea "Hire employees and management that actually care."
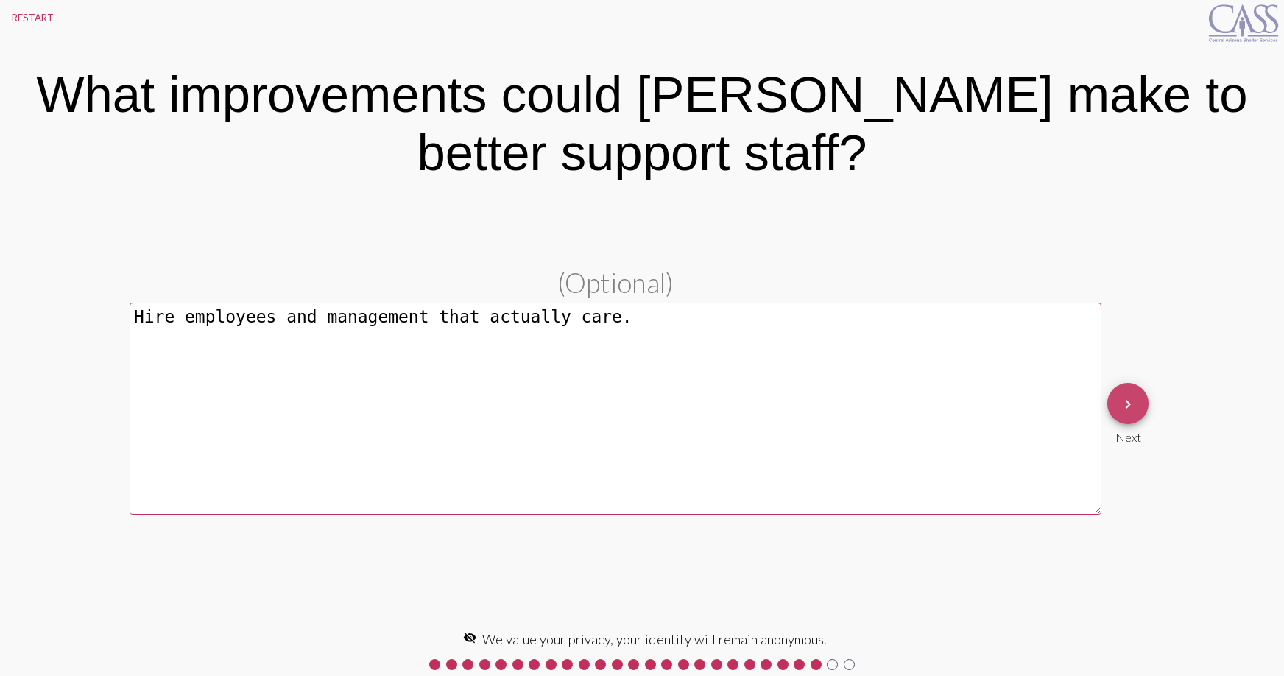
click at [1132, 400] on mat-icon "keyboard_arrow_right" at bounding box center [1128, 404] width 18 height 18
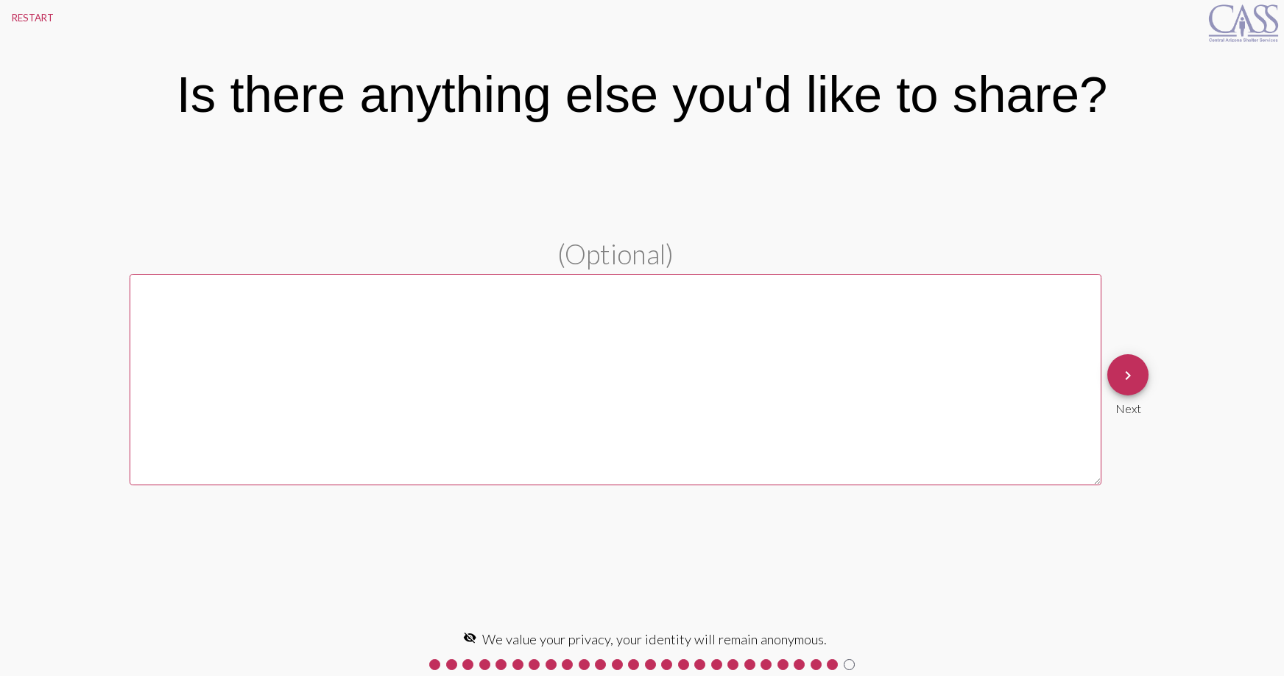
click at [200, 332] on textarea at bounding box center [616, 379] width 972 height 211
click at [218, 333] on textarea at bounding box center [616, 379] width 972 height 211
type textarea "Better paying wages for staff."
click at [1130, 377] on mat-icon "keyboard_arrow_right" at bounding box center [1128, 376] width 18 height 18
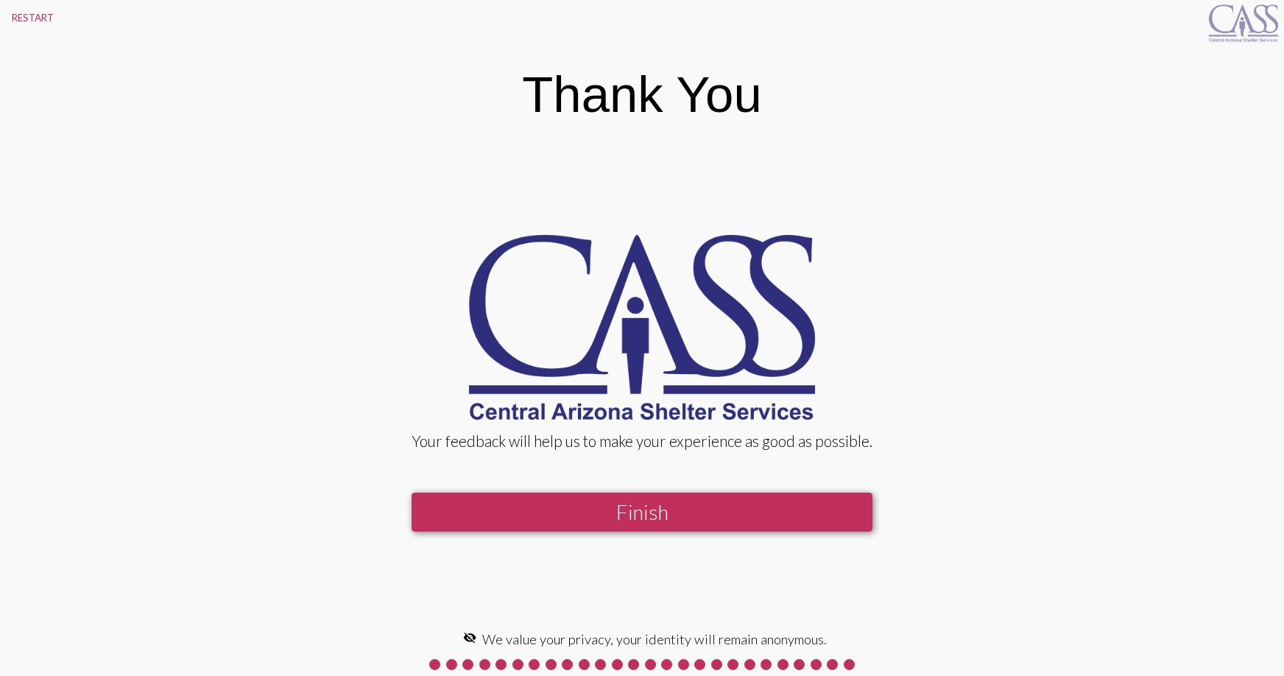
click at [652, 504] on button "Finish" at bounding box center [641, 511] width 461 height 39
